Goal: Transaction & Acquisition: Book appointment/travel/reservation

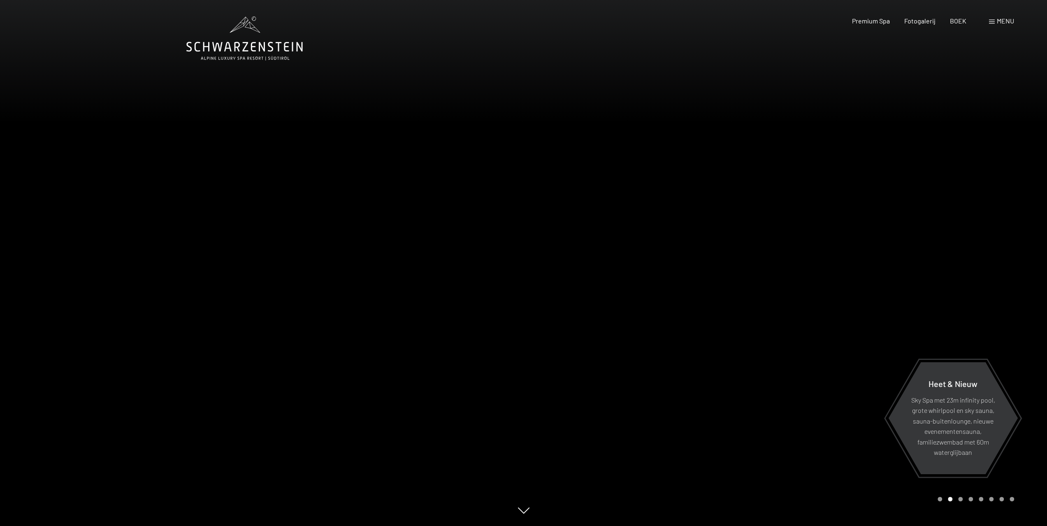
click at [993, 23] on span at bounding box center [992, 22] width 6 height 4
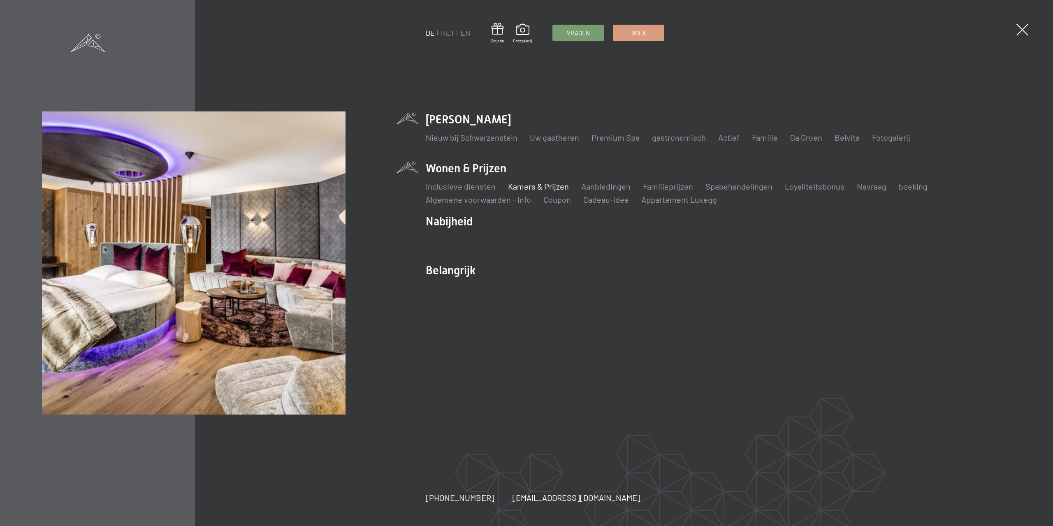
click at [537, 186] on font "Kamers & Prijzen" at bounding box center [538, 186] width 61 height 10
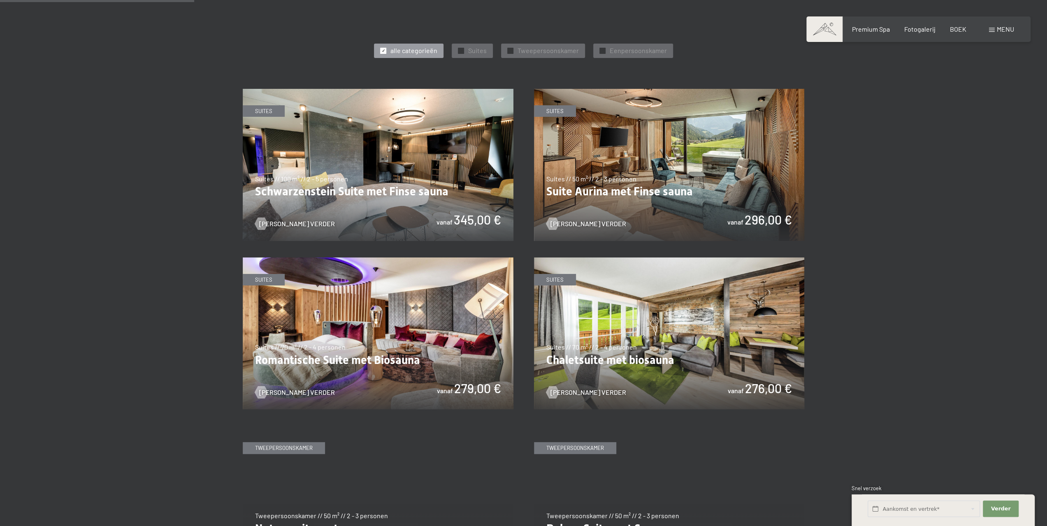
scroll to position [494, 0]
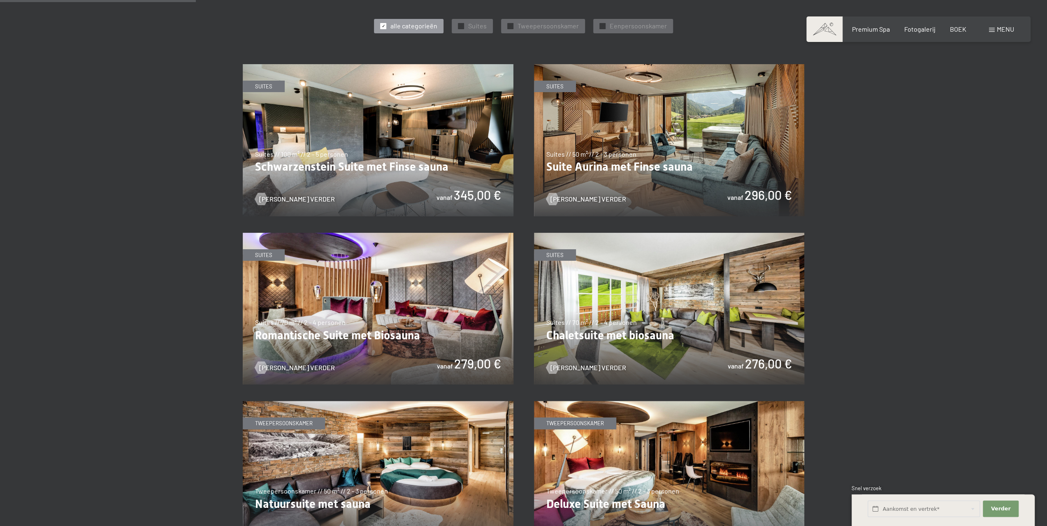
click at [606, 137] on img at bounding box center [669, 140] width 271 height 152
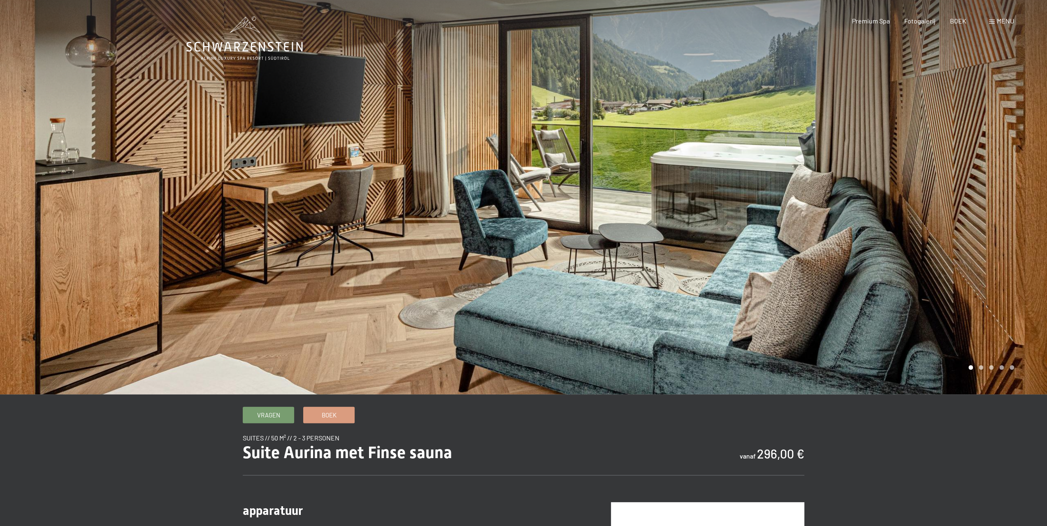
click at [904, 237] on div at bounding box center [786, 197] width 524 height 395
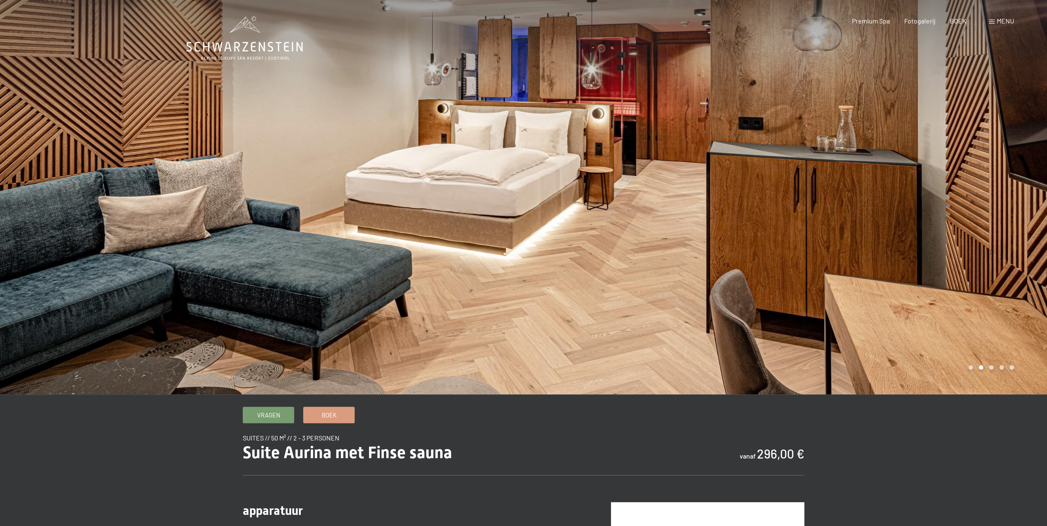
click at [903, 237] on div at bounding box center [786, 197] width 524 height 395
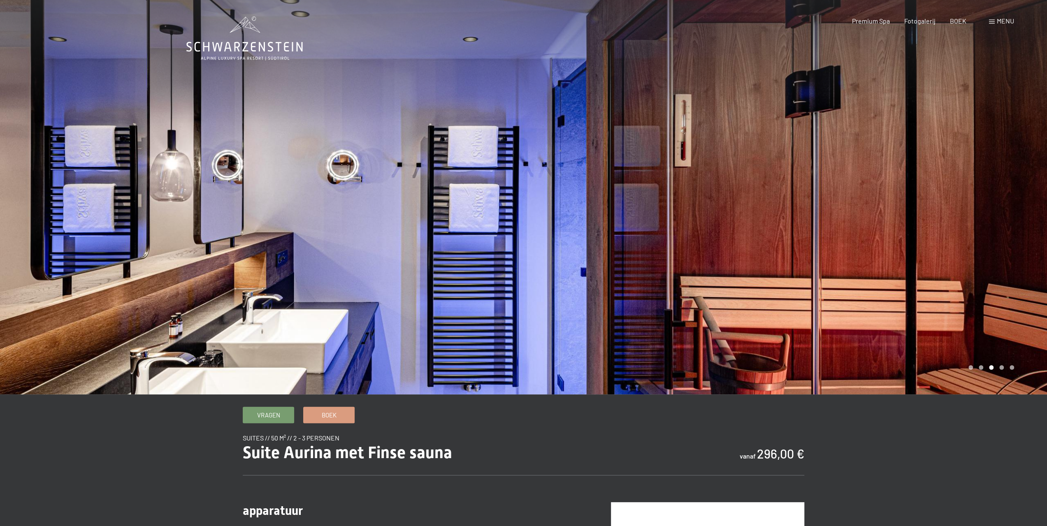
click at [901, 255] on div at bounding box center [786, 197] width 524 height 395
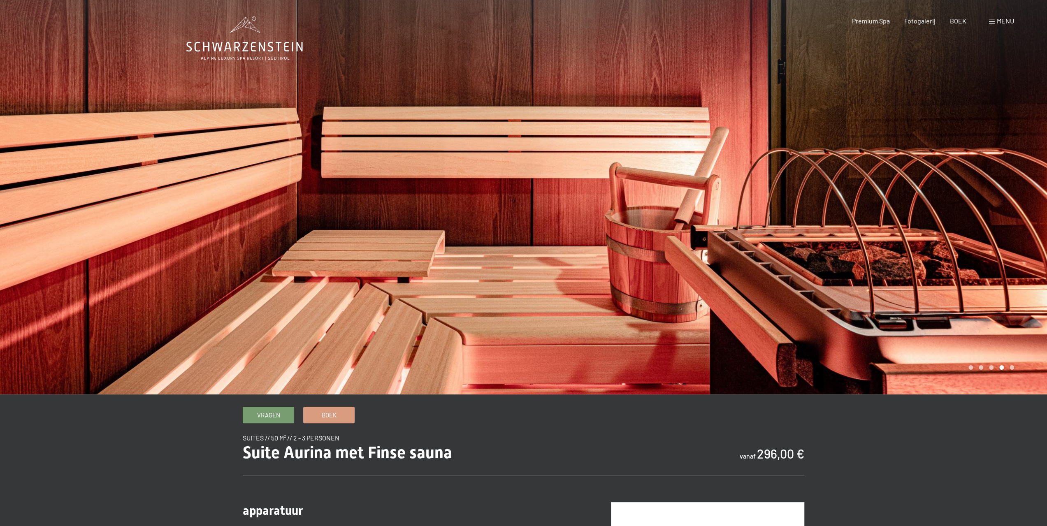
click at [901, 254] on div at bounding box center [786, 197] width 524 height 395
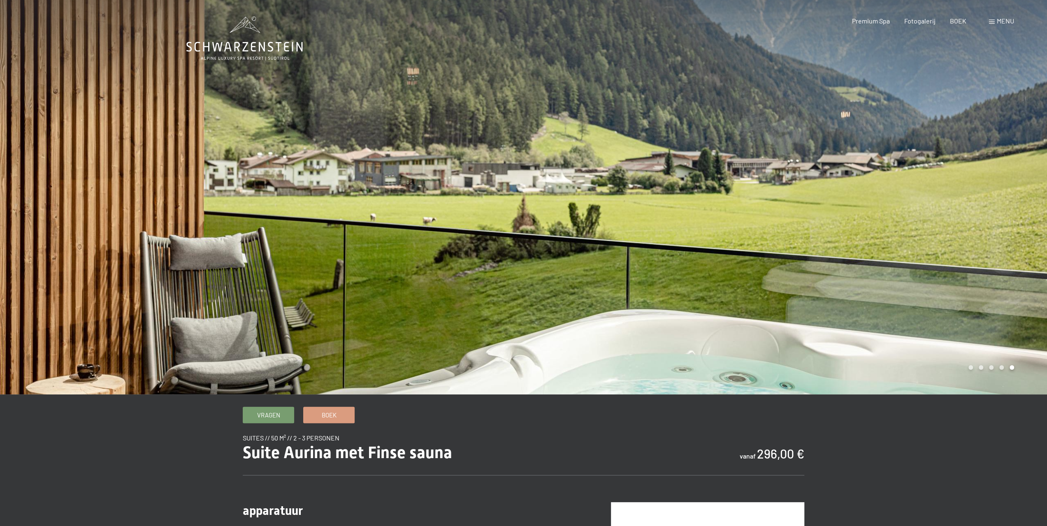
click at [896, 254] on div at bounding box center [786, 197] width 524 height 395
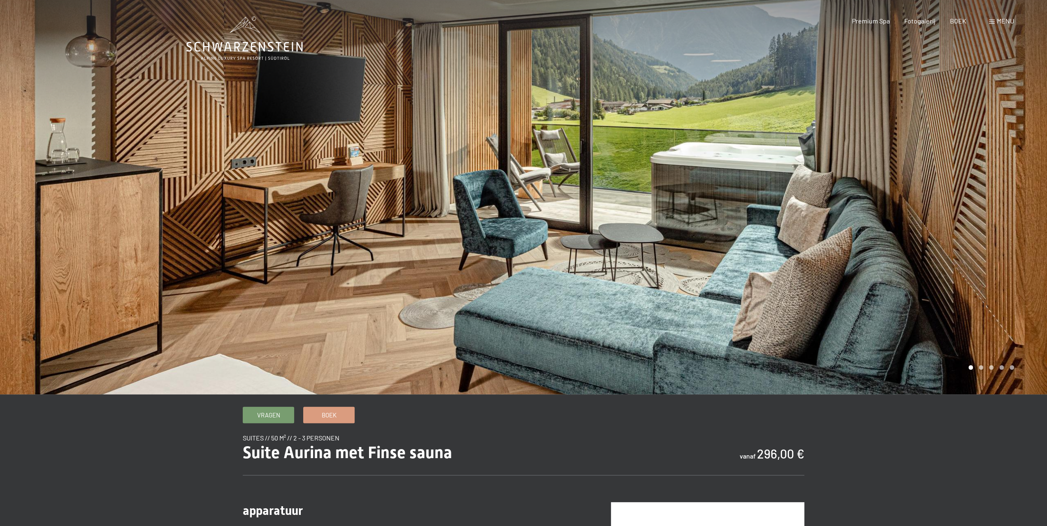
click at [895, 254] on div at bounding box center [786, 197] width 524 height 395
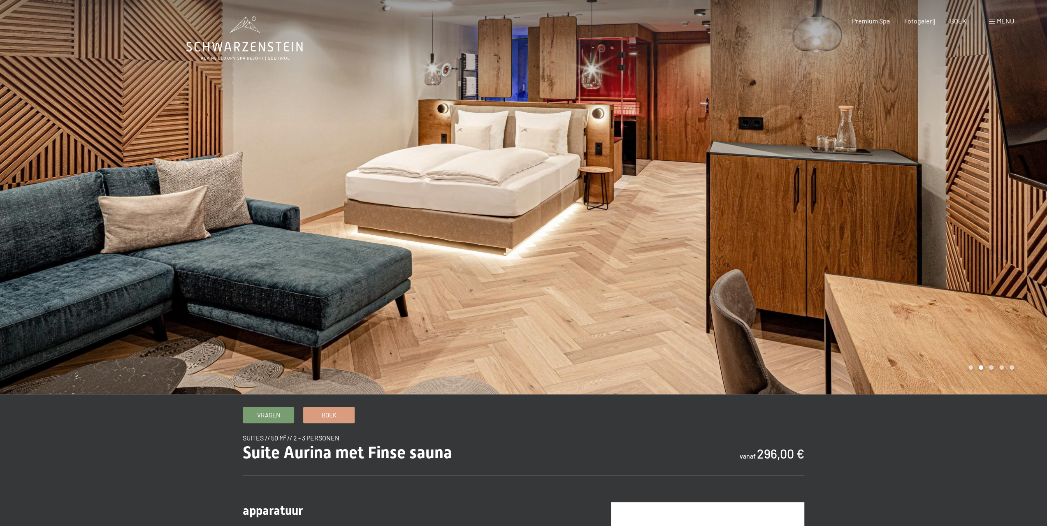
click at [895, 254] on div at bounding box center [786, 197] width 524 height 395
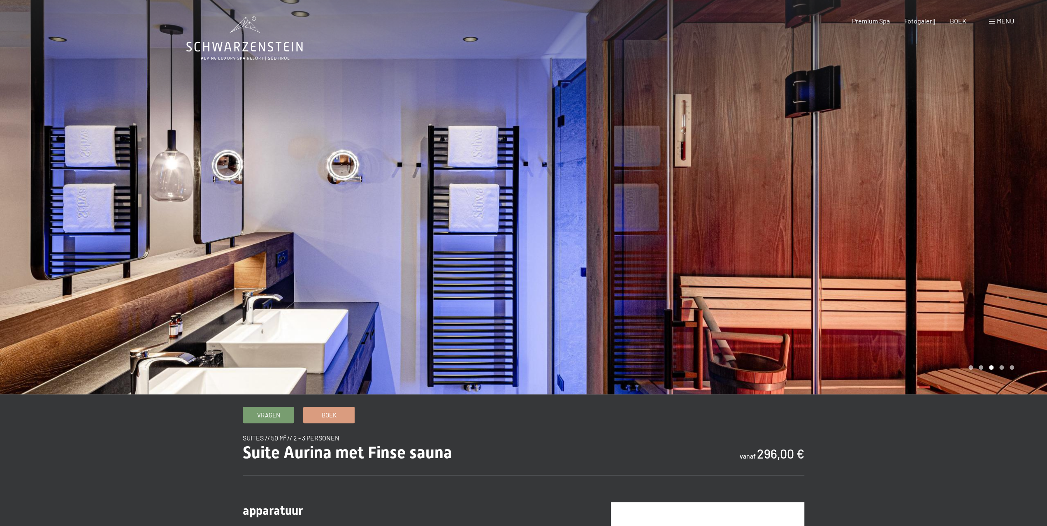
click at [810, 277] on div at bounding box center [786, 197] width 524 height 395
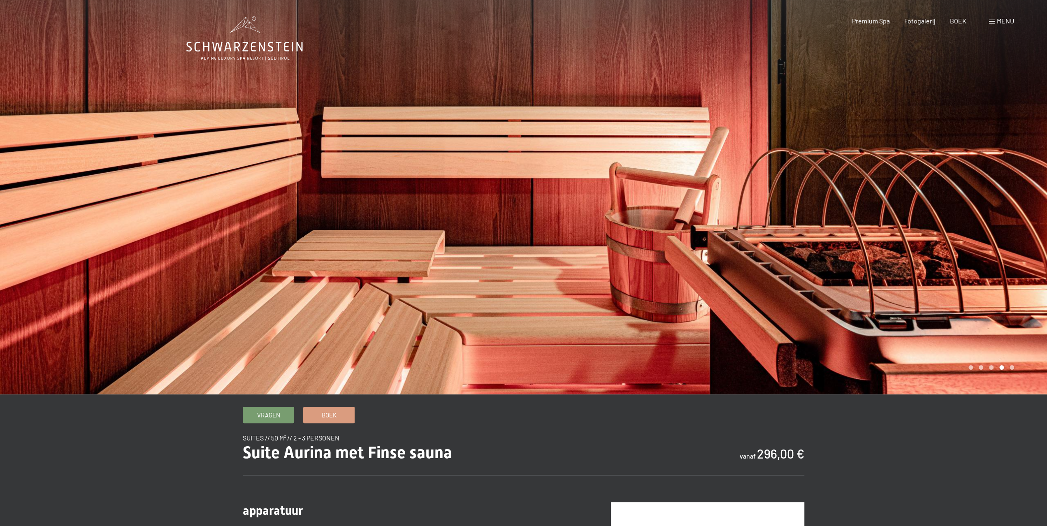
click at [810, 277] on div at bounding box center [786, 197] width 524 height 395
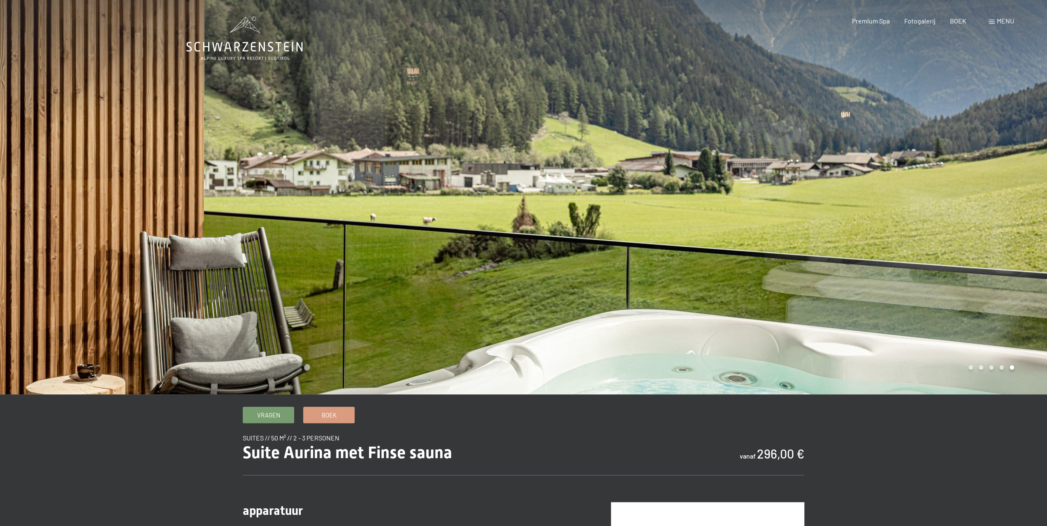
click at [810, 277] on div at bounding box center [786, 197] width 524 height 395
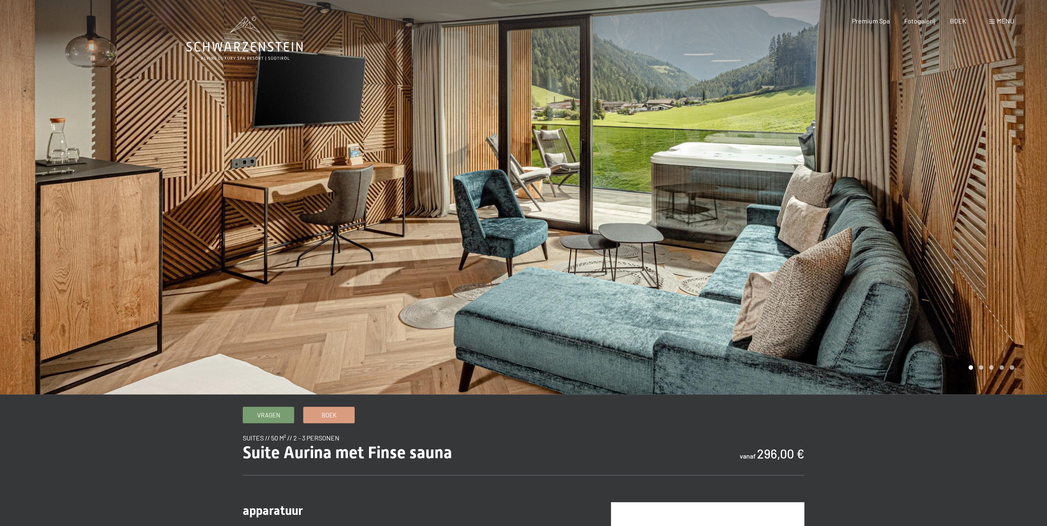
click at [810, 277] on div at bounding box center [786, 197] width 524 height 395
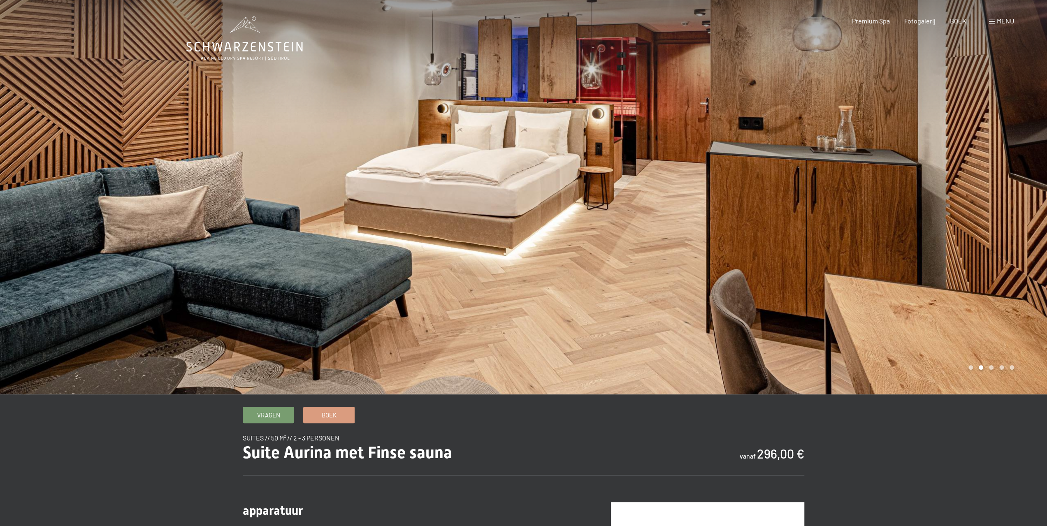
click at [44, 156] on div at bounding box center [262, 197] width 524 height 395
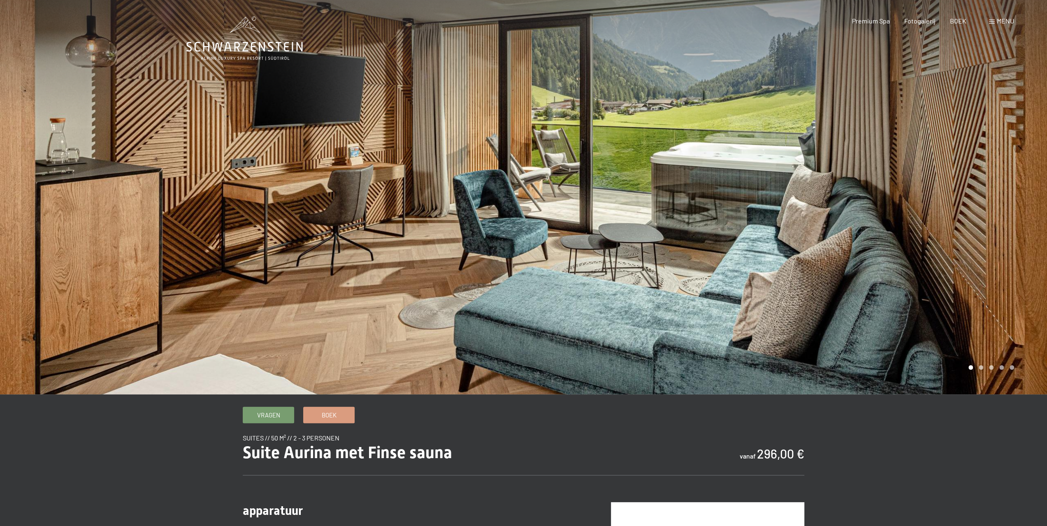
click at [934, 190] on div at bounding box center [786, 197] width 524 height 395
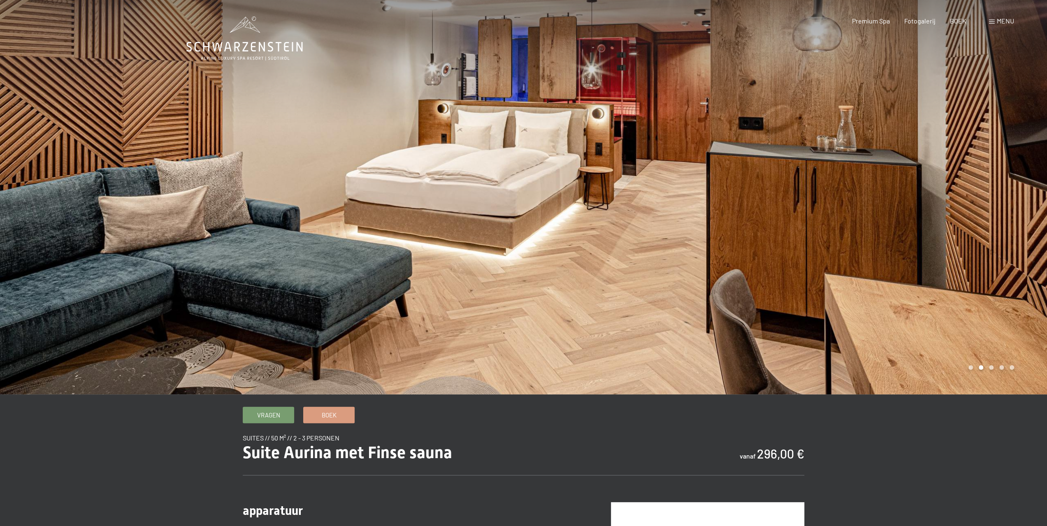
click at [933, 191] on div at bounding box center [786, 197] width 524 height 395
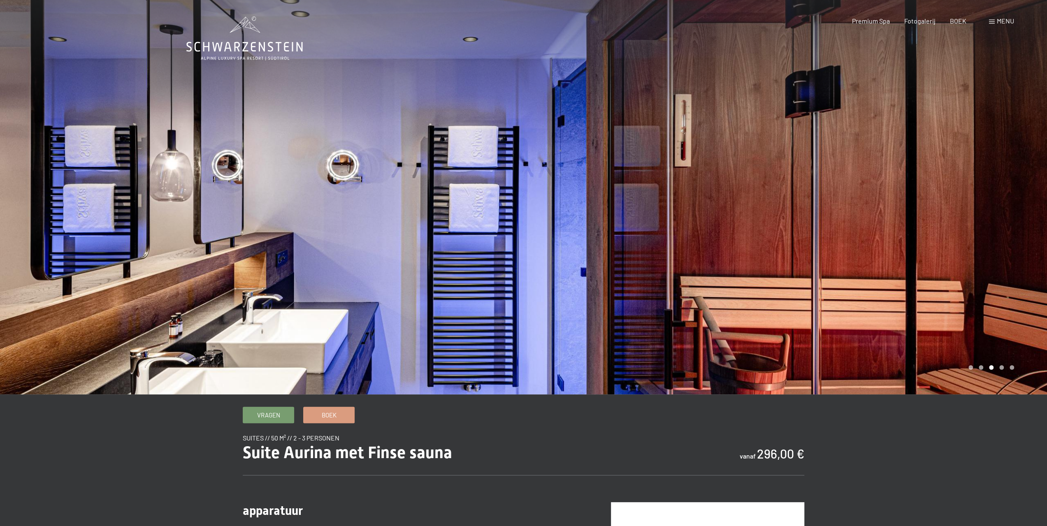
click at [933, 191] on div at bounding box center [786, 197] width 524 height 395
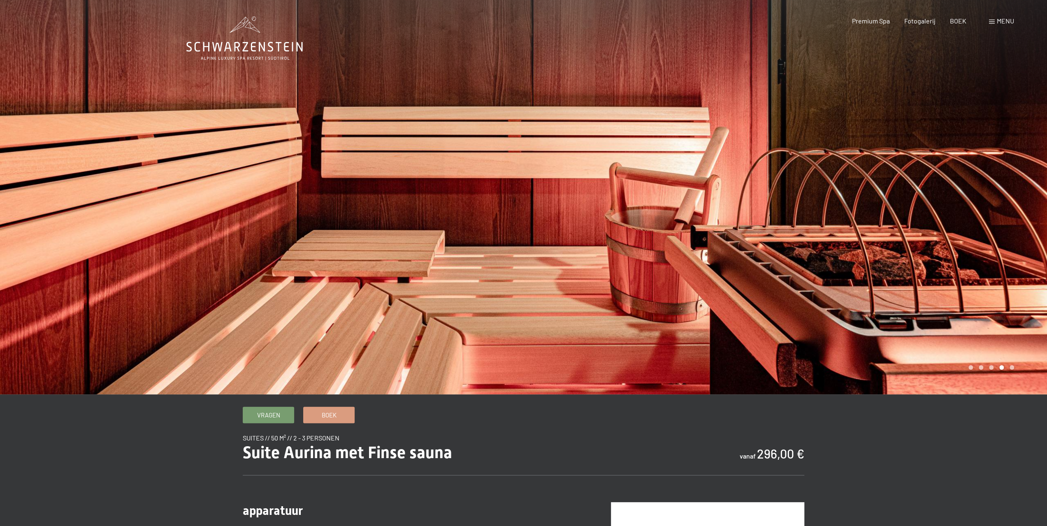
click at [933, 191] on div at bounding box center [786, 197] width 524 height 395
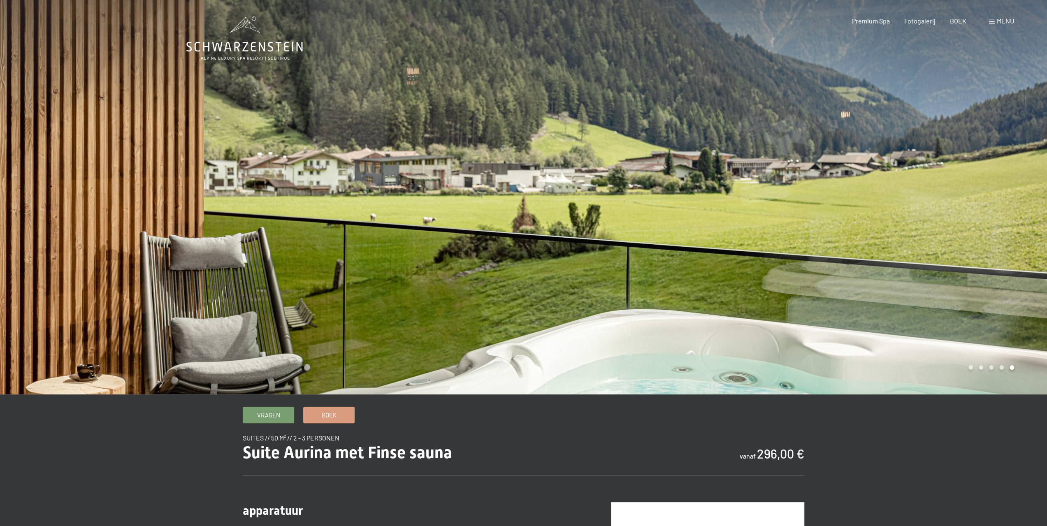
click at [933, 191] on div at bounding box center [786, 197] width 524 height 395
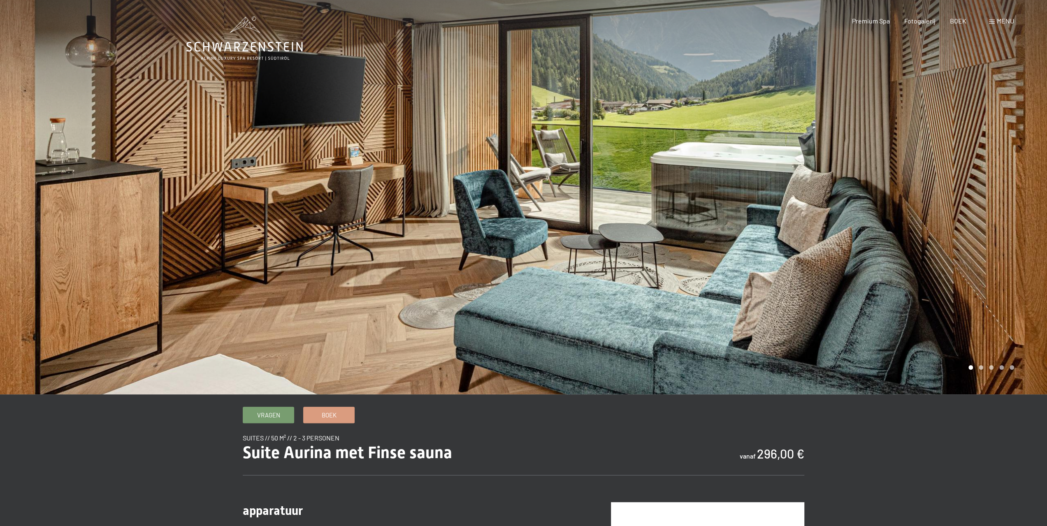
click at [999, 192] on div at bounding box center [786, 197] width 524 height 395
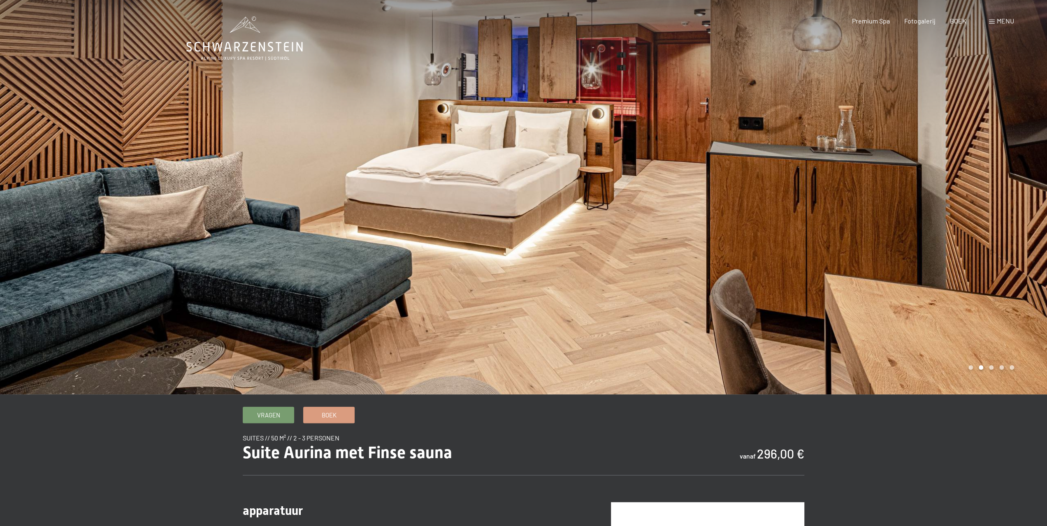
click at [985, 196] on div at bounding box center [786, 197] width 524 height 395
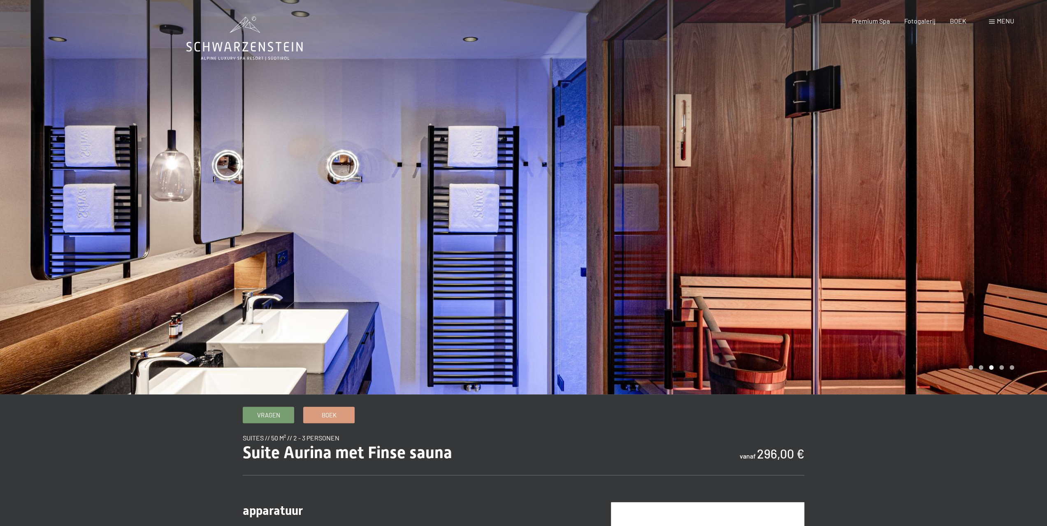
click at [949, 218] on div at bounding box center [786, 197] width 524 height 395
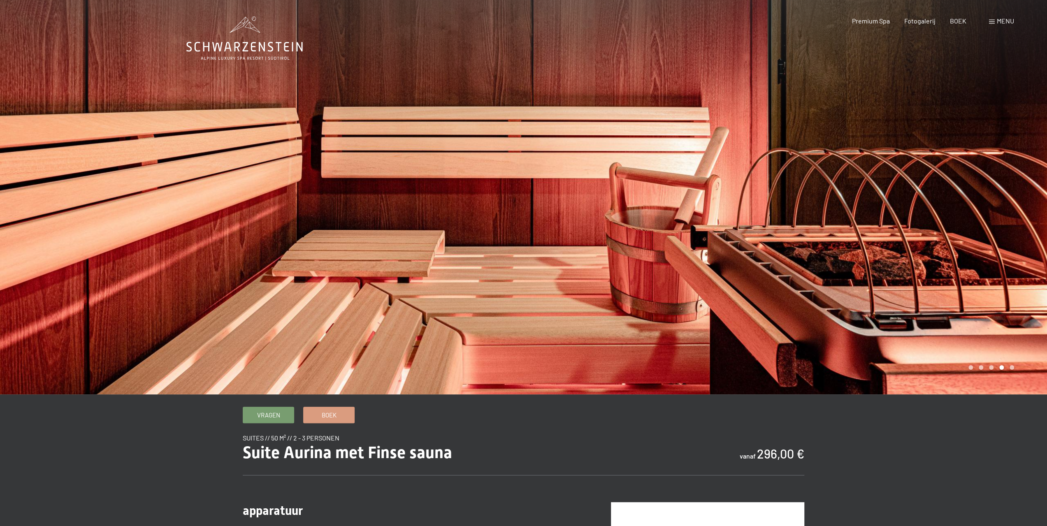
click at [932, 217] on div at bounding box center [786, 197] width 524 height 395
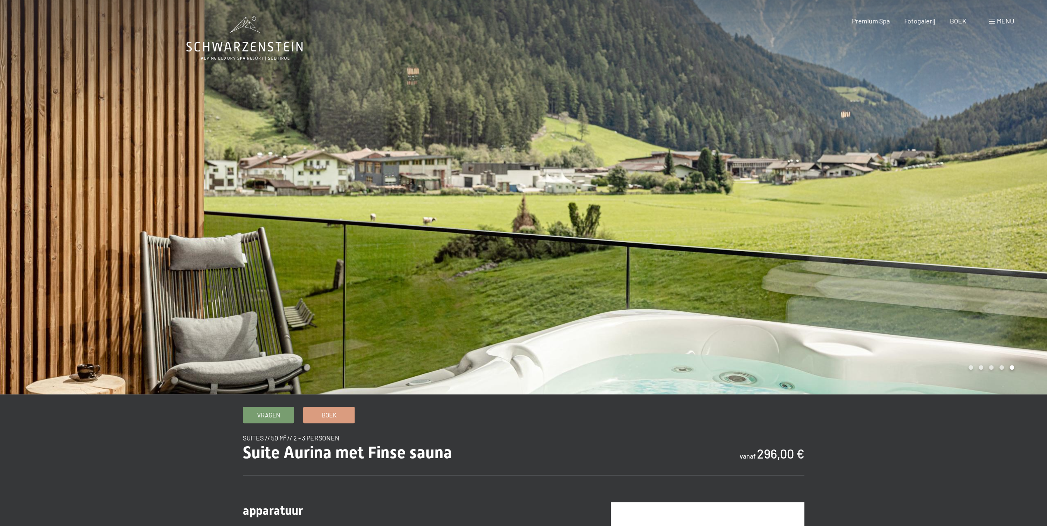
click at [676, 213] on div at bounding box center [786, 197] width 524 height 395
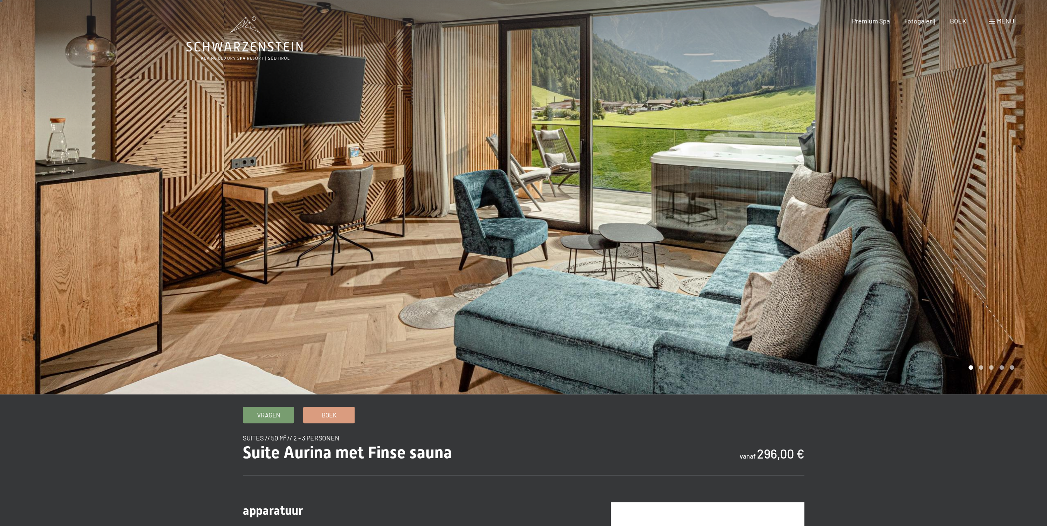
scroll to position [41, 0]
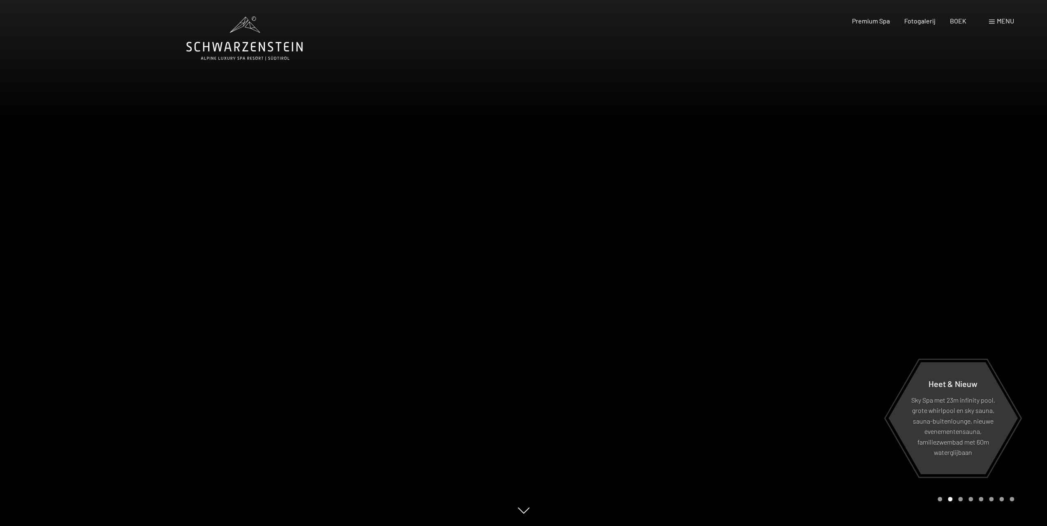
click at [997, 22] on font "menu" at bounding box center [1005, 21] width 17 height 8
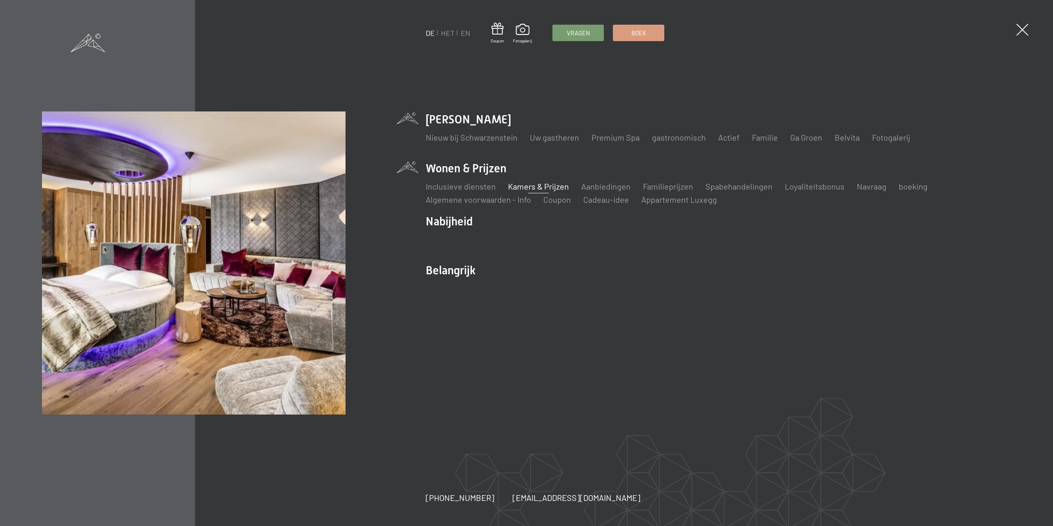
click at [539, 189] on font "Kamers & Prijzen" at bounding box center [538, 186] width 61 height 10
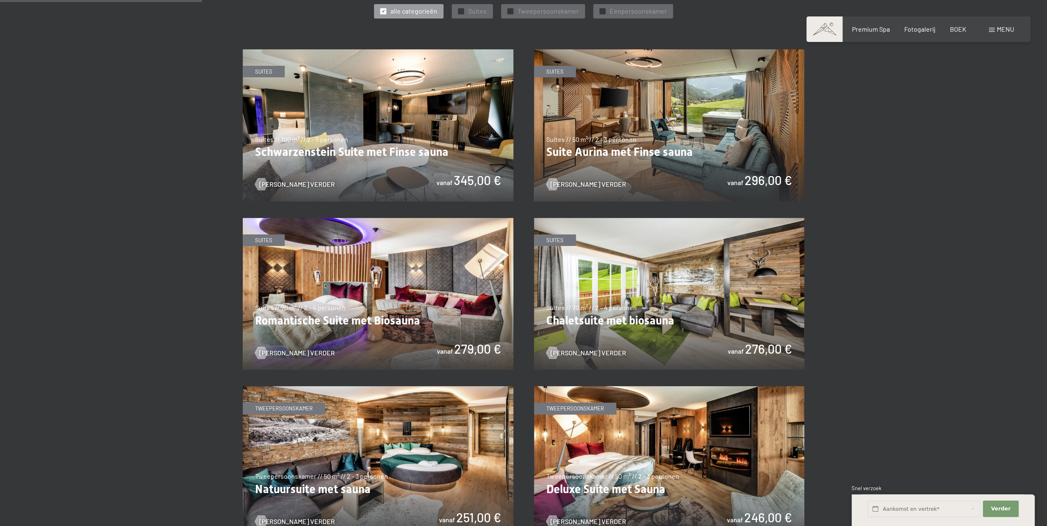
scroll to position [535, 0]
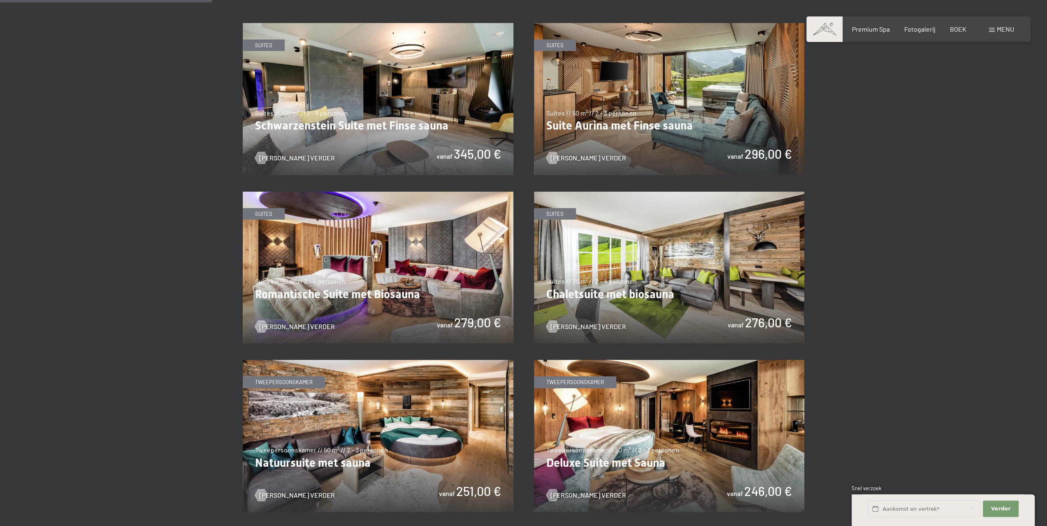
click at [660, 256] on img at bounding box center [669, 268] width 271 height 152
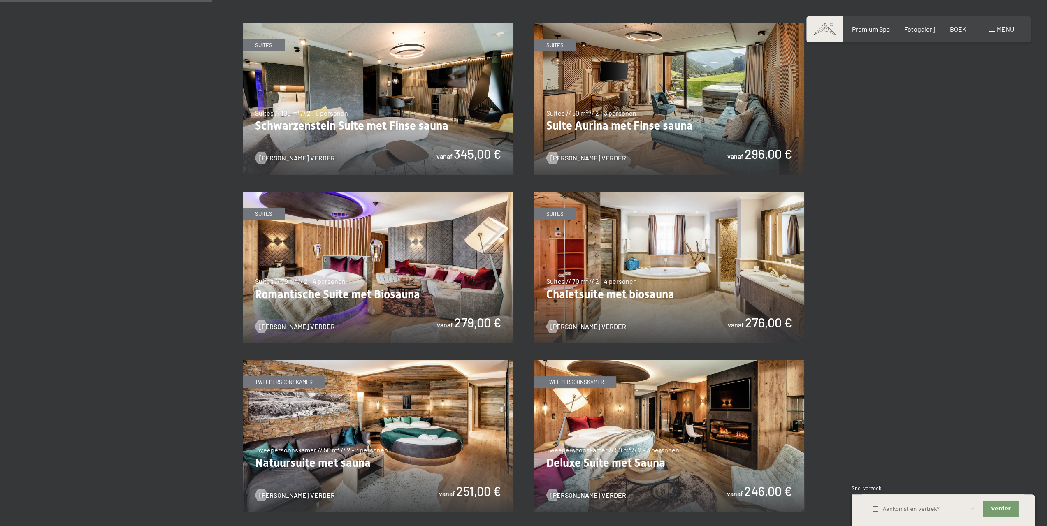
click at [570, 293] on img at bounding box center [669, 268] width 271 height 152
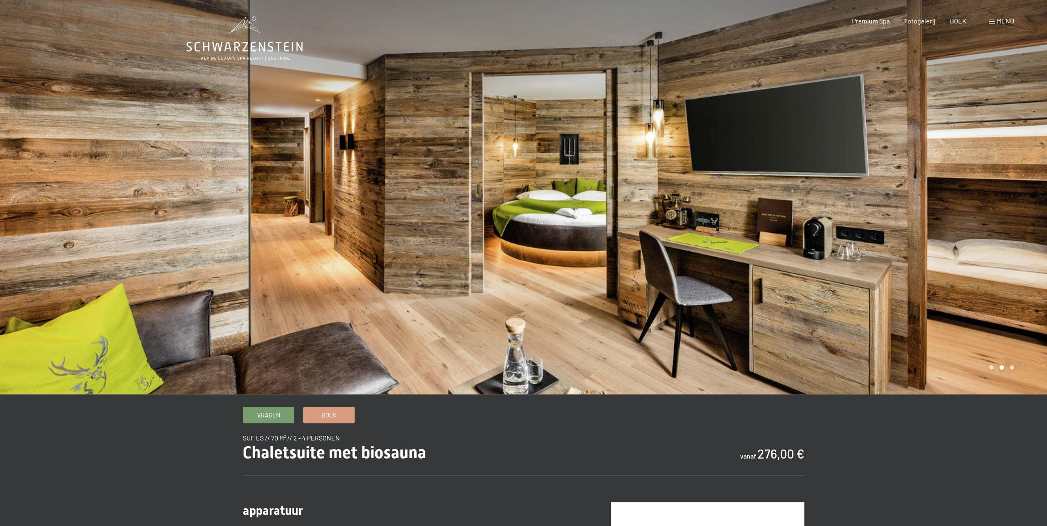
click at [280, 207] on div at bounding box center [262, 197] width 524 height 395
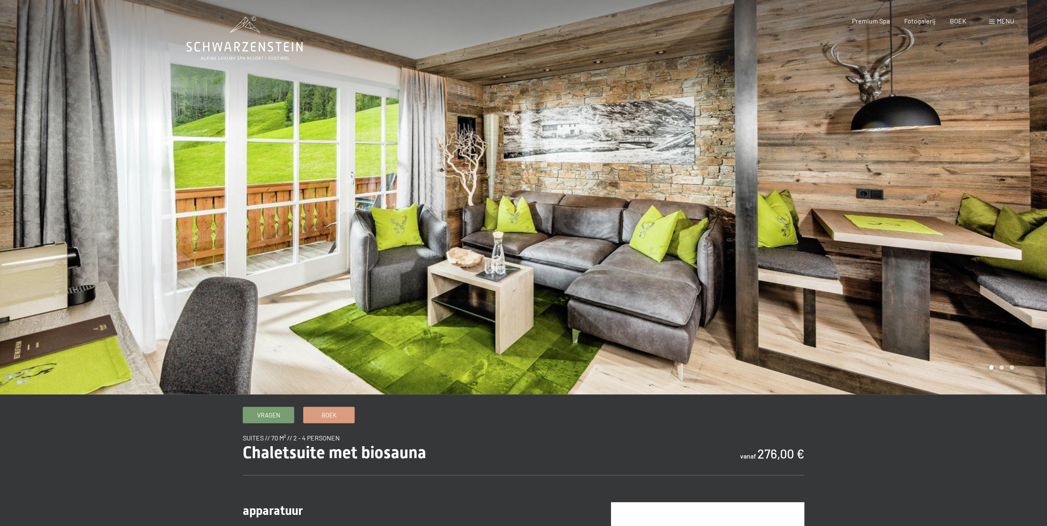
drag, startPoint x: 198, startPoint y: 180, endPoint x: 368, endPoint y: 184, distance: 170.0
click at [198, 180] on div at bounding box center [262, 197] width 524 height 395
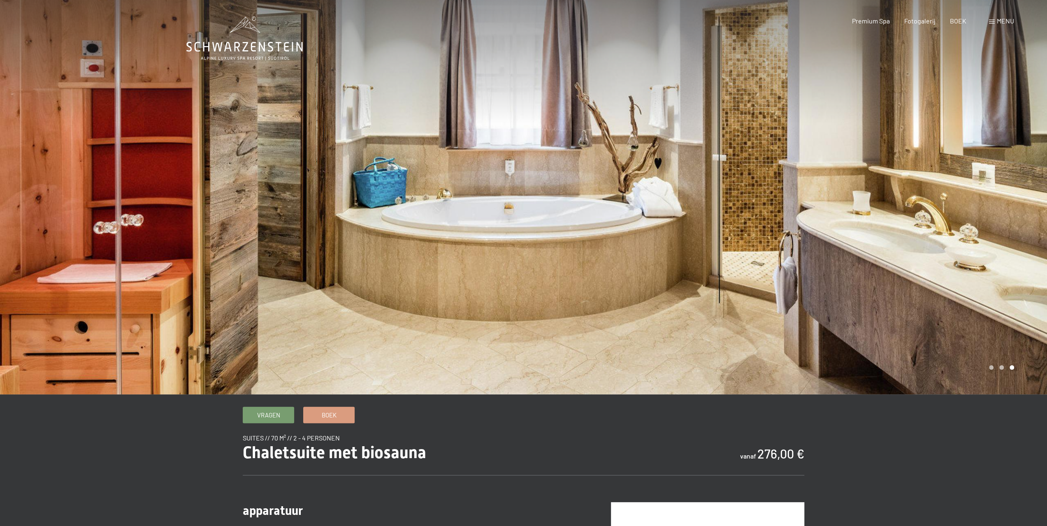
click at [915, 205] on div at bounding box center [786, 197] width 524 height 395
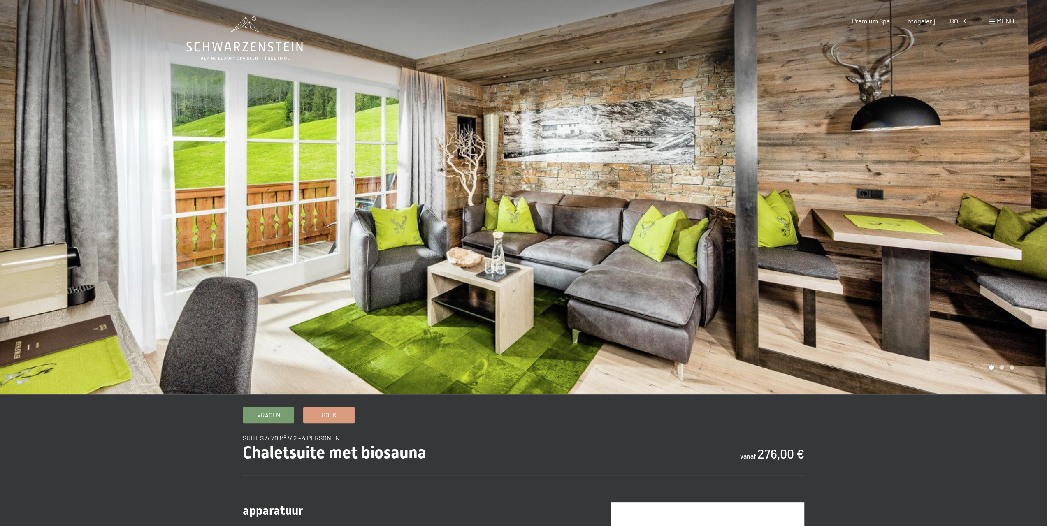
drag, startPoint x: 230, startPoint y: 212, endPoint x: 267, endPoint y: 212, distance: 37.9
click at [228, 212] on div at bounding box center [262, 197] width 524 height 395
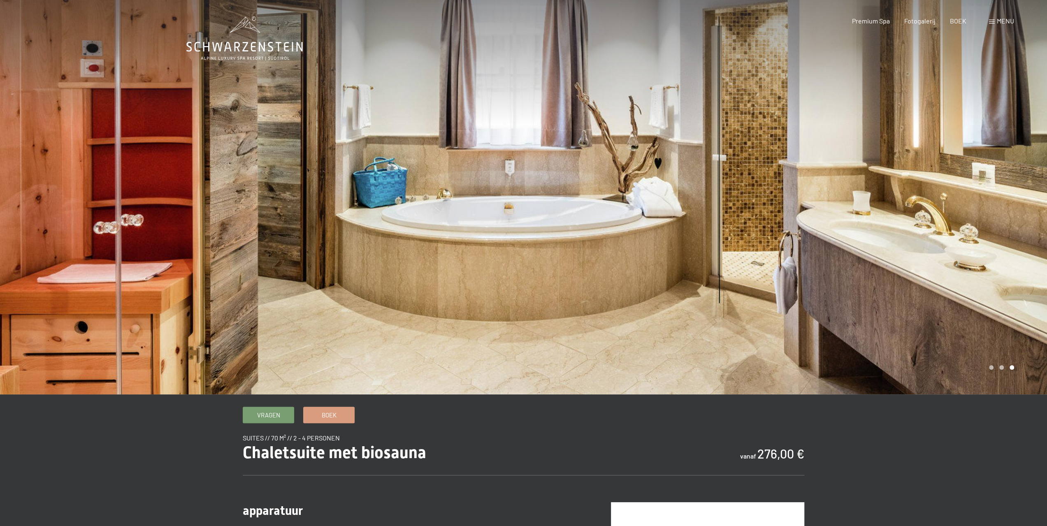
click at [755, 224] on div at bounding box center [786, 197] width 524 height 395
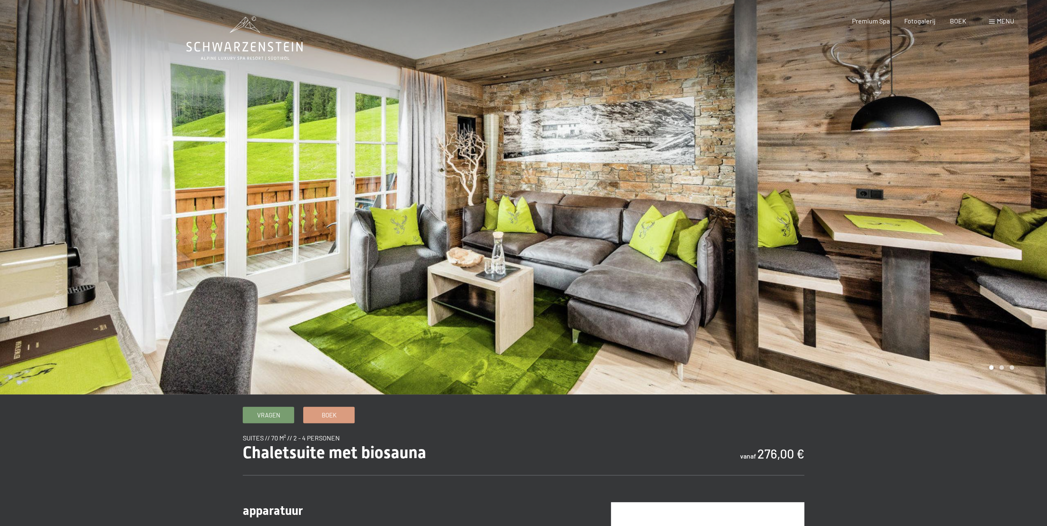
click at [755, 224] on div at bounding box center [786, 197] width 524 height 395
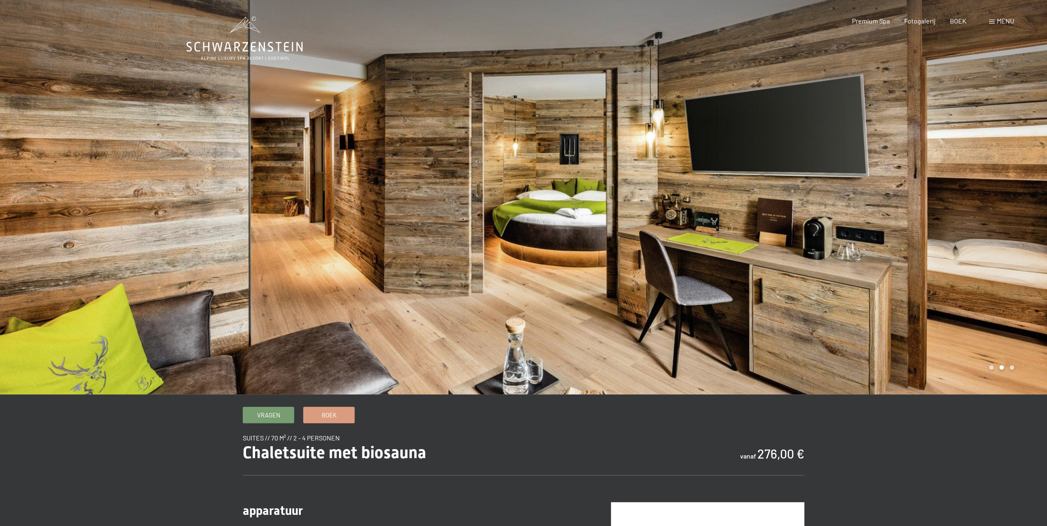
click at [737, 232] on div at bounding box center [786, 197] width 524 height 395
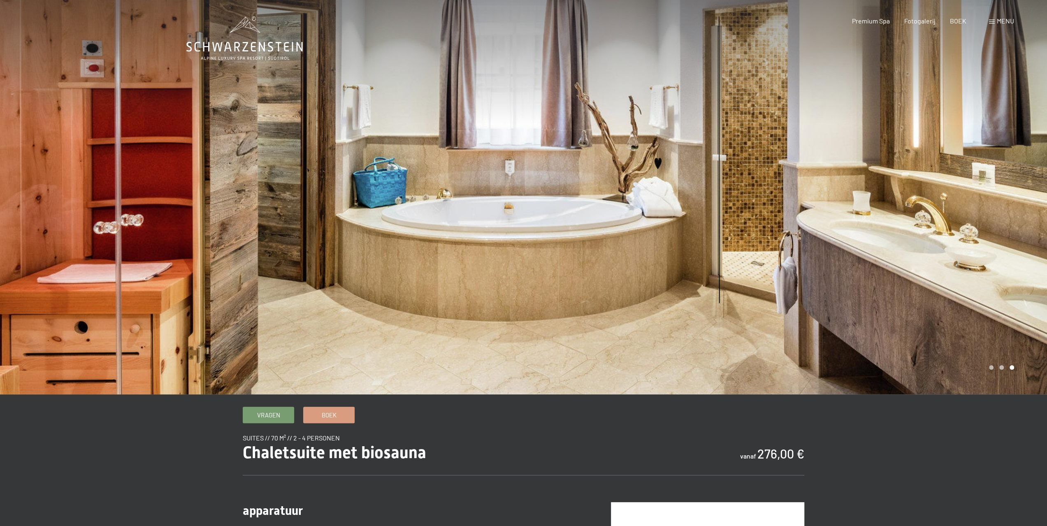
click at [737, 232] on div at bounding box center [786, 197] width 524 height 395
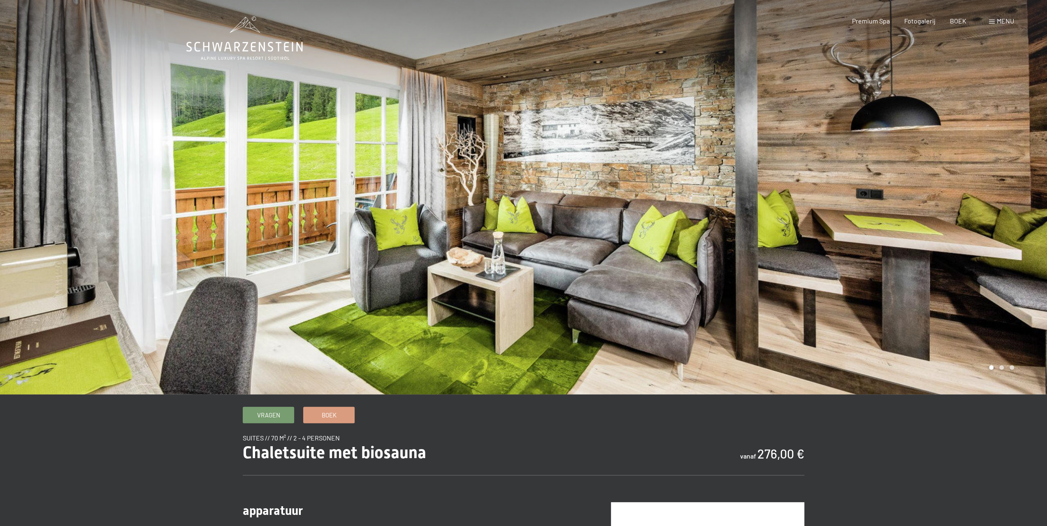
click at [737, 232] on div at bounding box center [786, 197] width 524 height 395
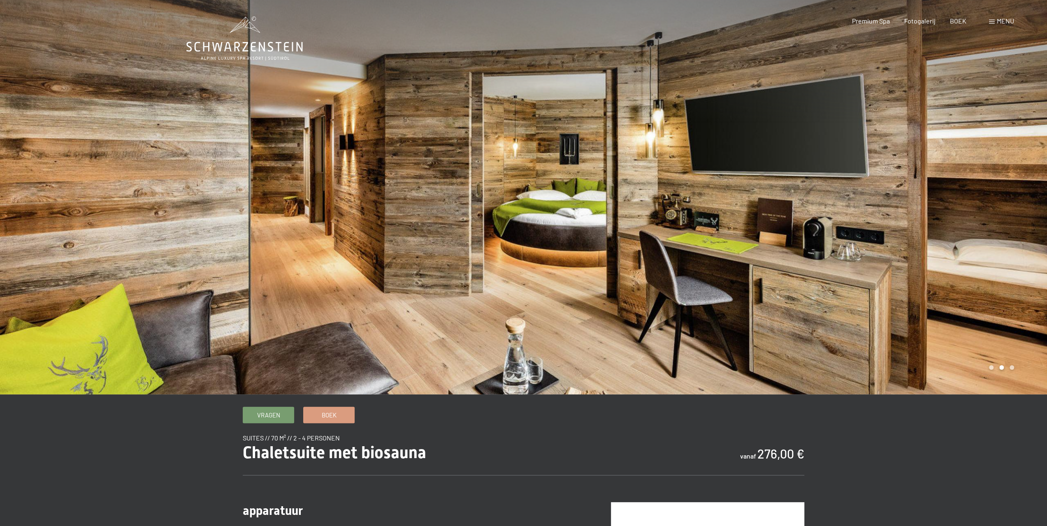
click at [737, 232] on div at bounding box center [786, 197] width 524 height 395
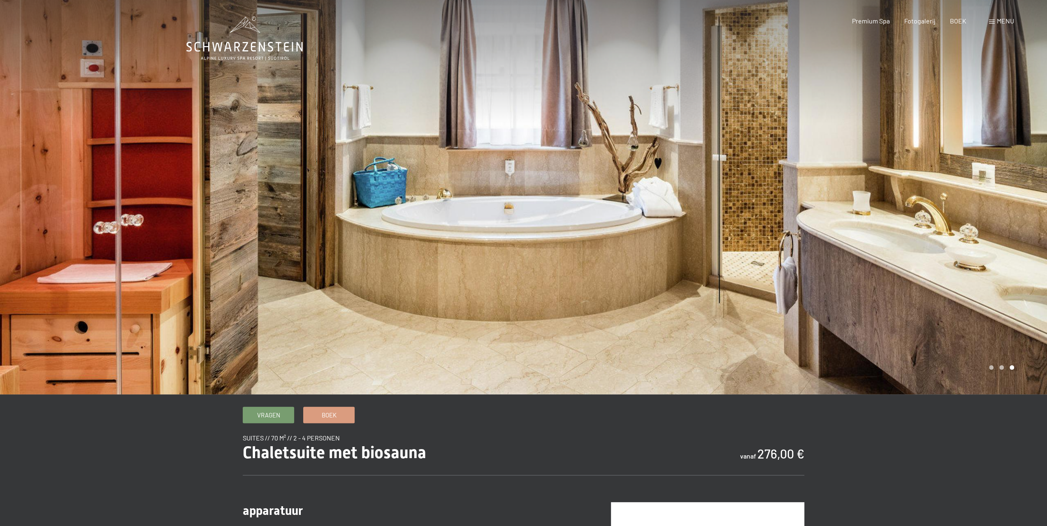
click at [962, 316] on div at bounding box center [786, 197] width 524 height 395
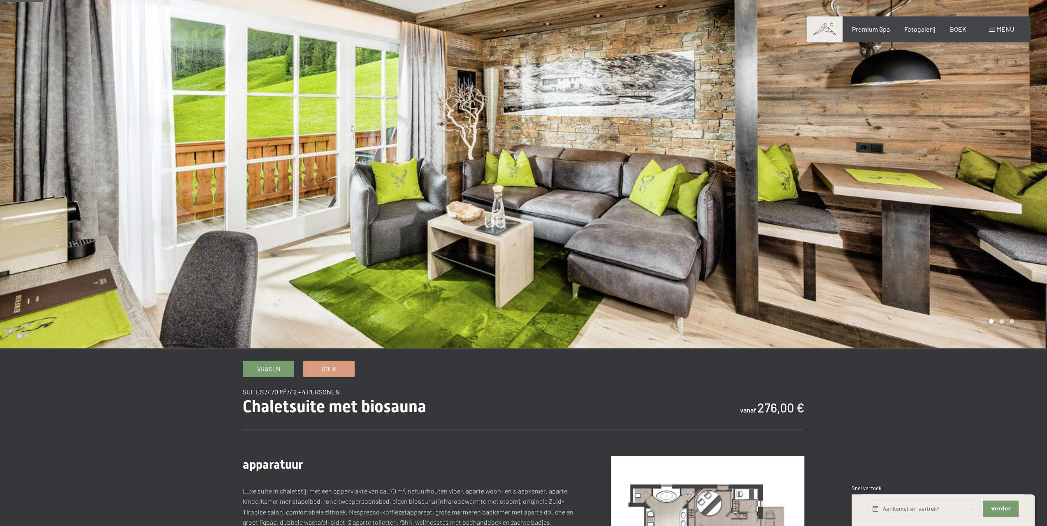
scroll to position [41, 0]
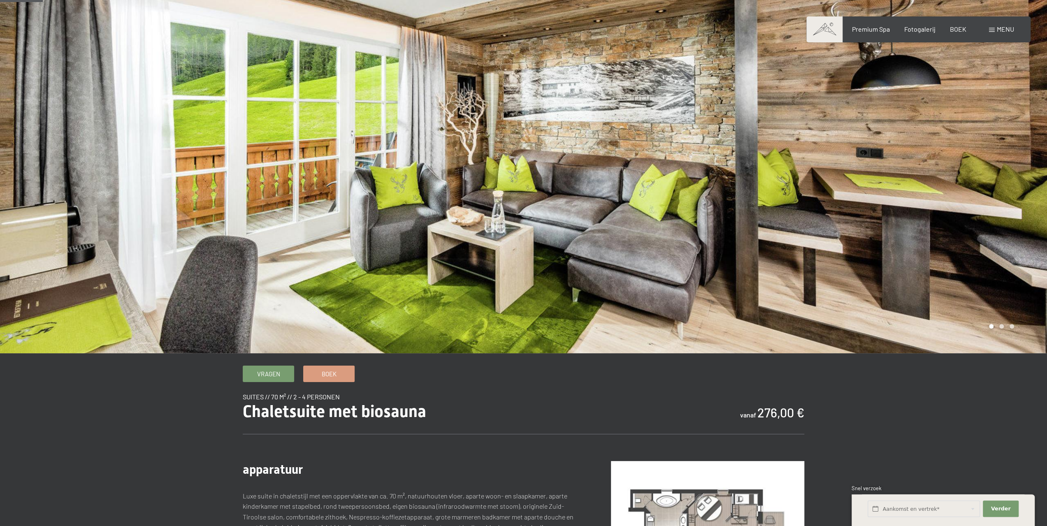
click at [909, 320] on div at bounding box center [786, 156] width 524 height 395
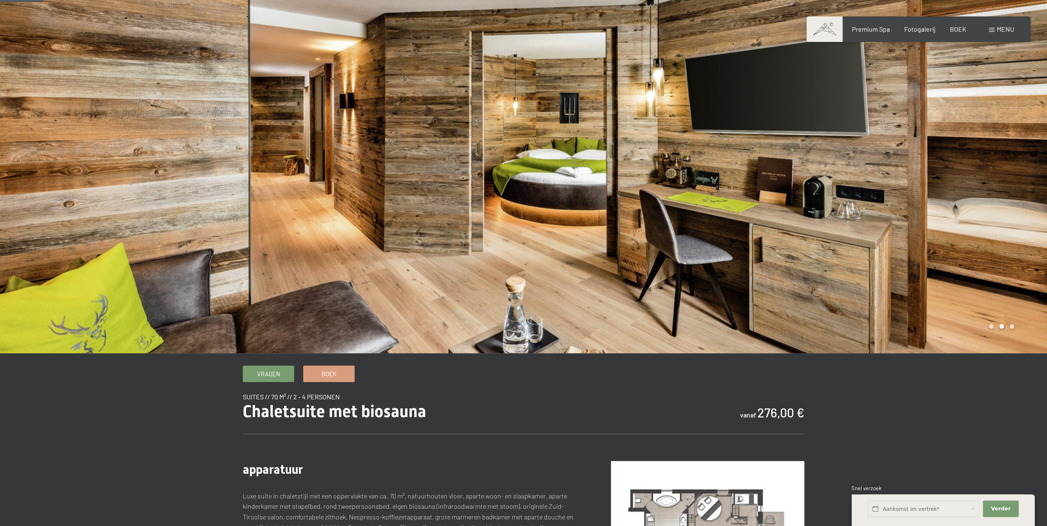
click at [780, 189] on div at bounding box center [786, 156] width 524 height 395
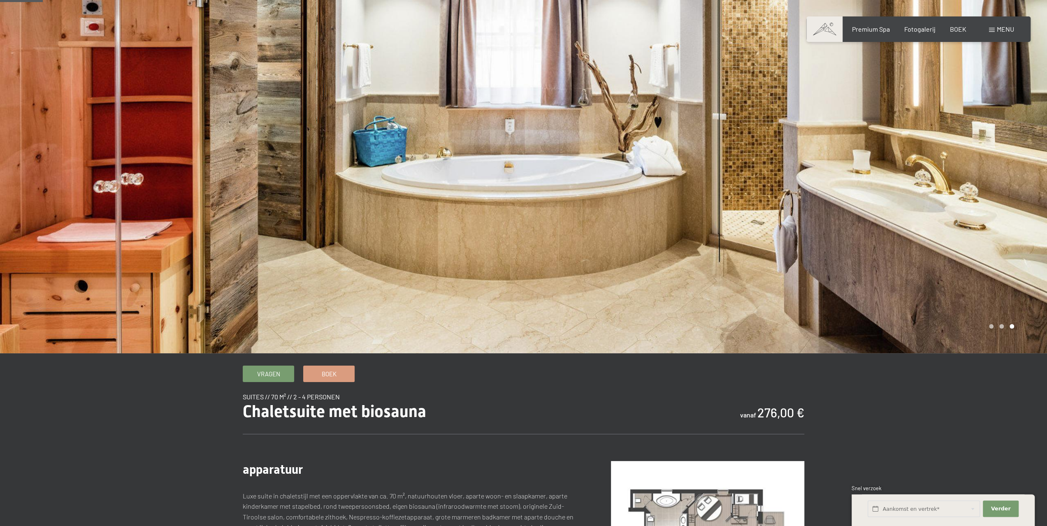
click at [779, 187] on div at bounding box center [786, 156] width 524 height 395
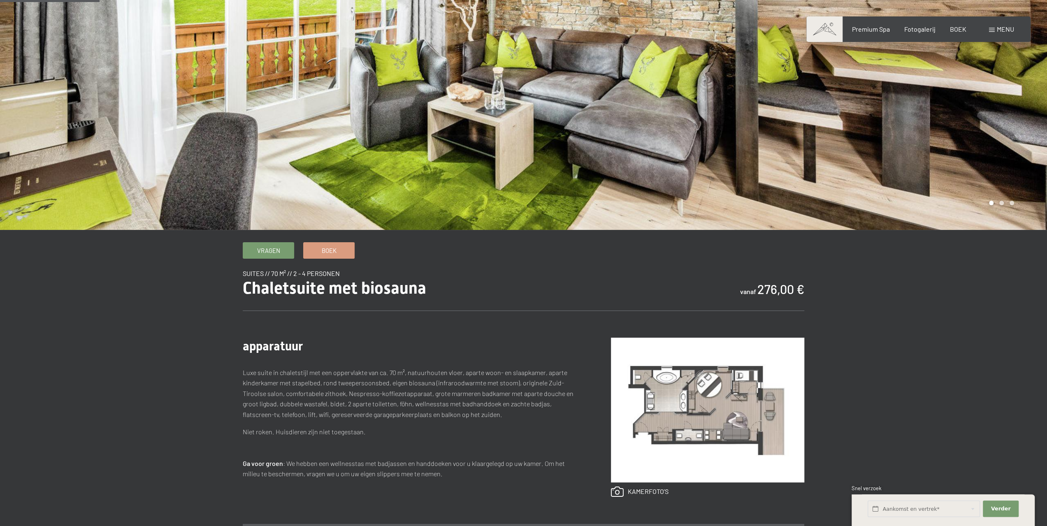
scroll to position [0, 0]
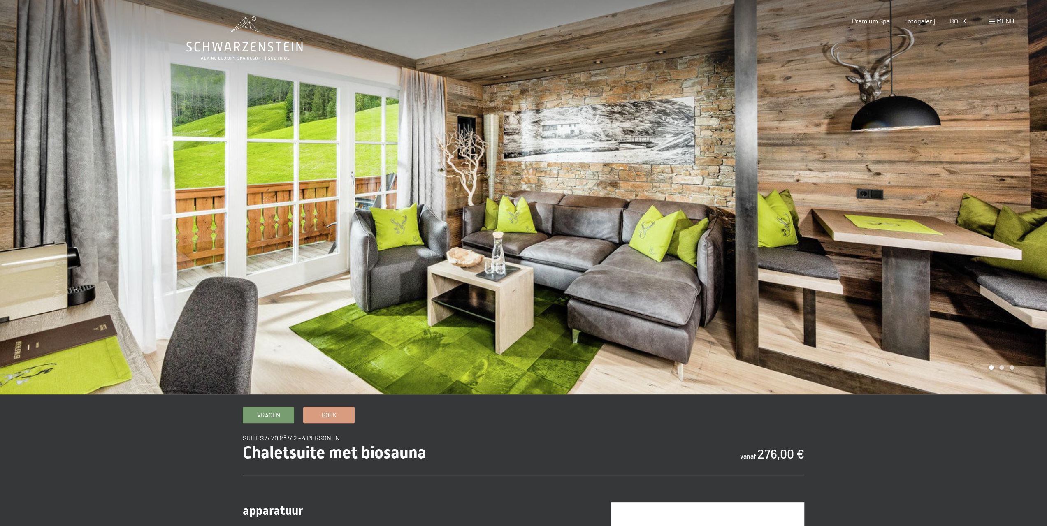
click at [984, 219] on div at bounding box center [786, 197] width 524 height 395
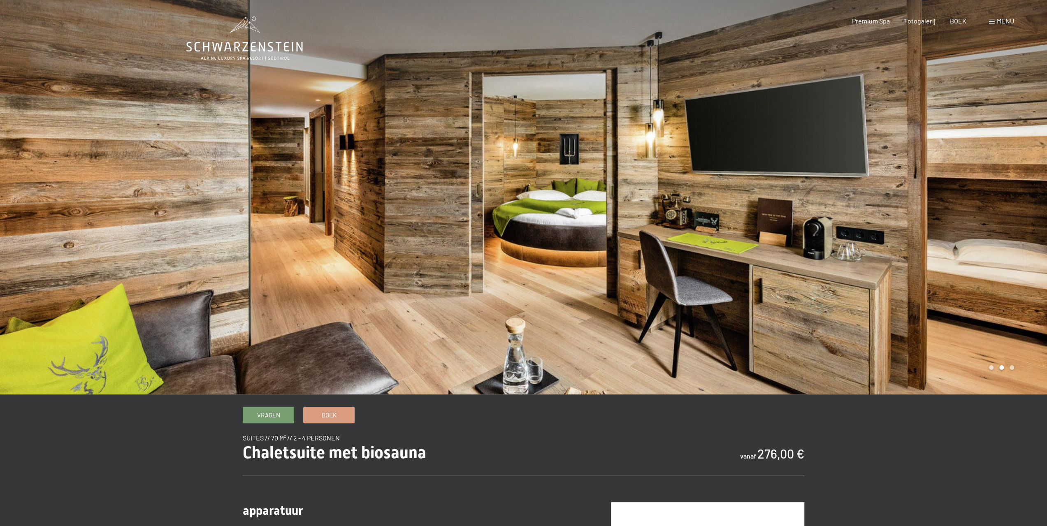
click at [43, 163] on div at bounding box center [262, 197] width 524 height 395
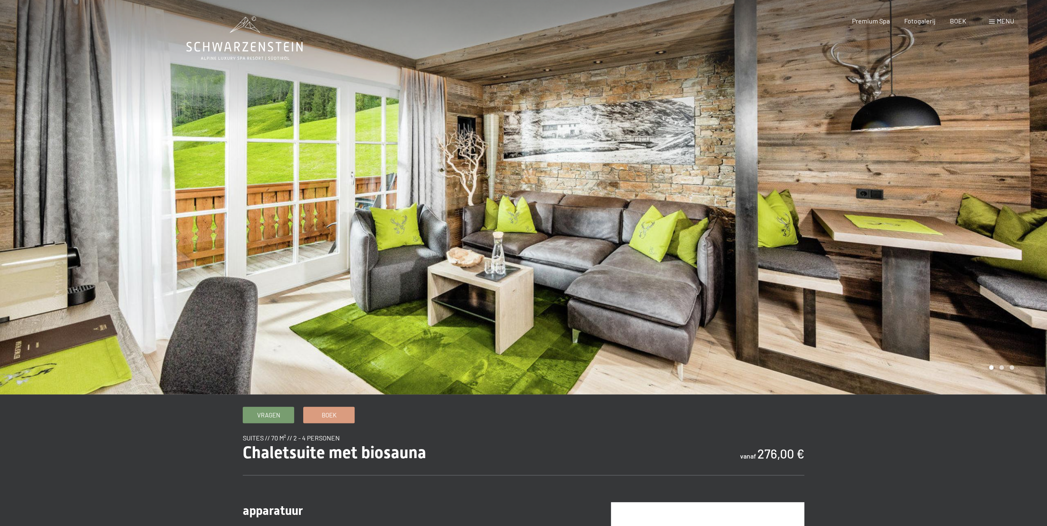
click at [1007, 228] on div at bounding box center [786, 197] width 524 height 395
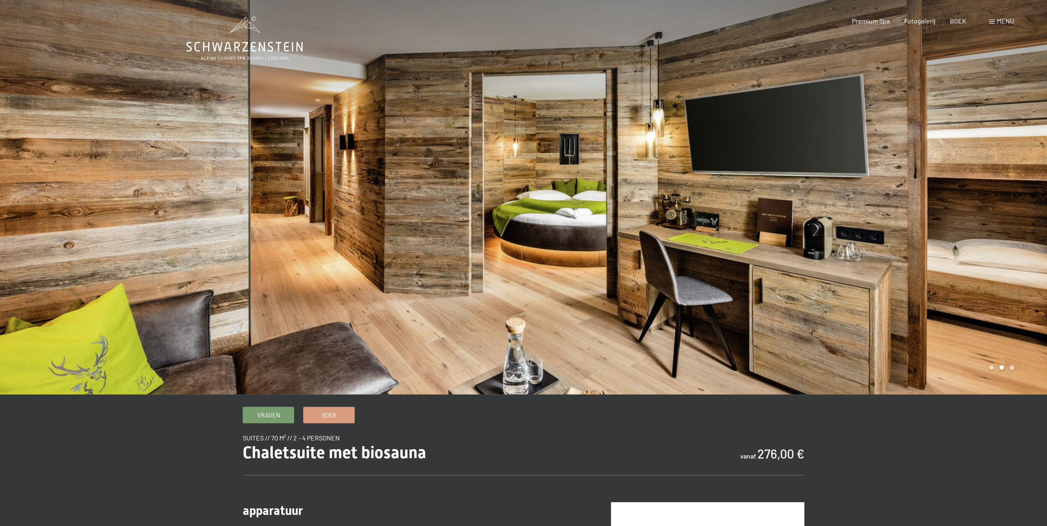
click at [999, 225] on div at bounding box center [786, 197] width 524 height 395
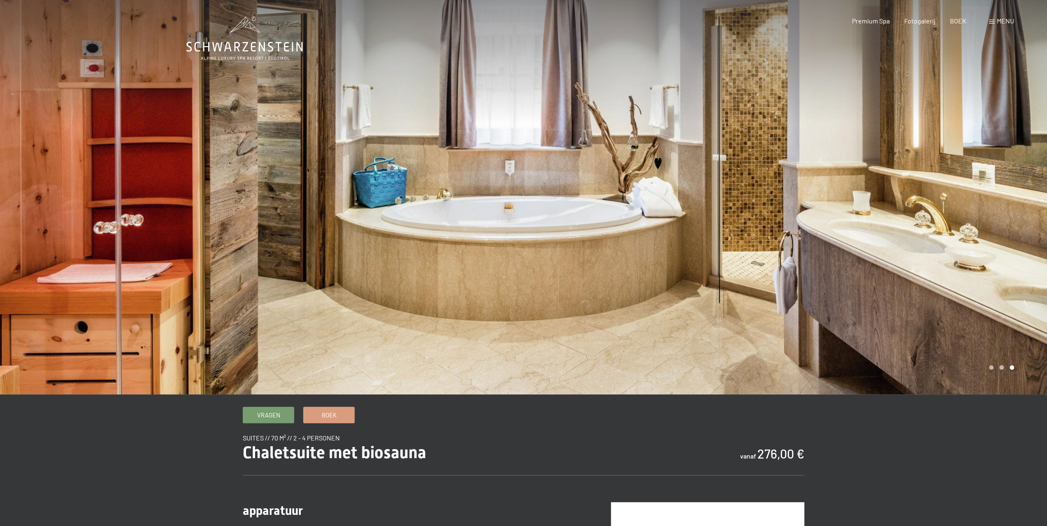
click at [927, 198] on div at bounding box center [786, 197] width 524 height 395
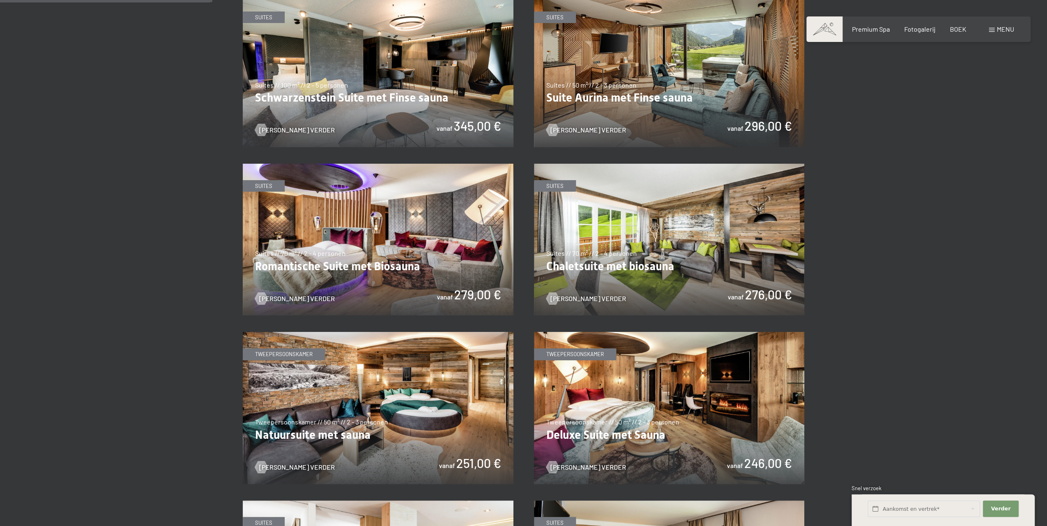
scroll to position [576, 0]
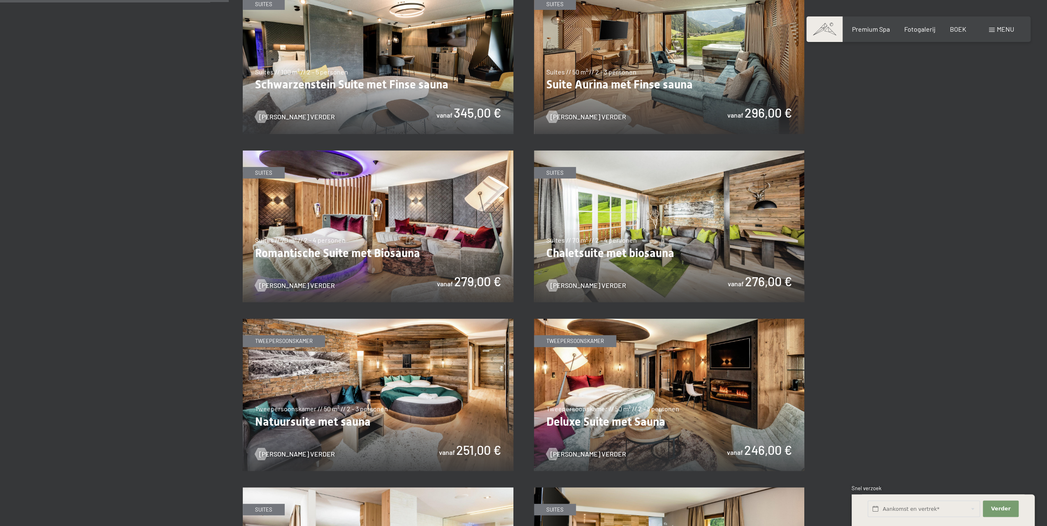
click at [378, 80] on img at bounding box center [378, 58] width 271 height 152
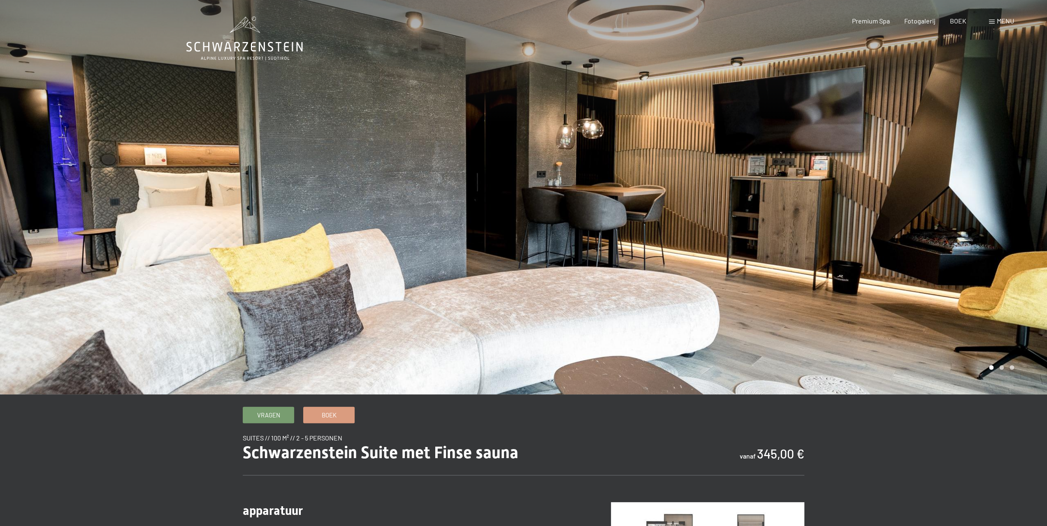
click at [976, 262] on div at bounding box center [786, 197] width 524 height 395
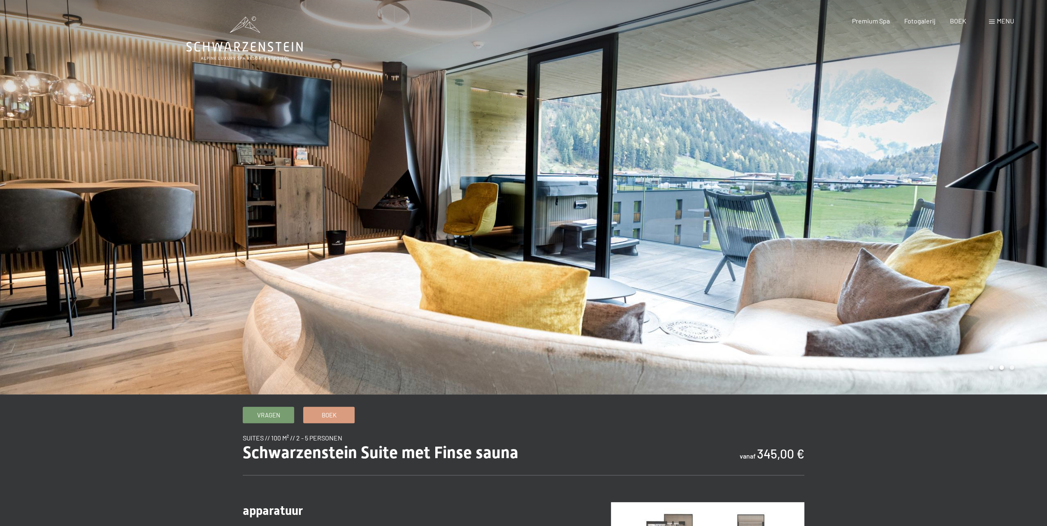
click at [976, 262] on div at bounding box center [786, 197] width 524 height 395
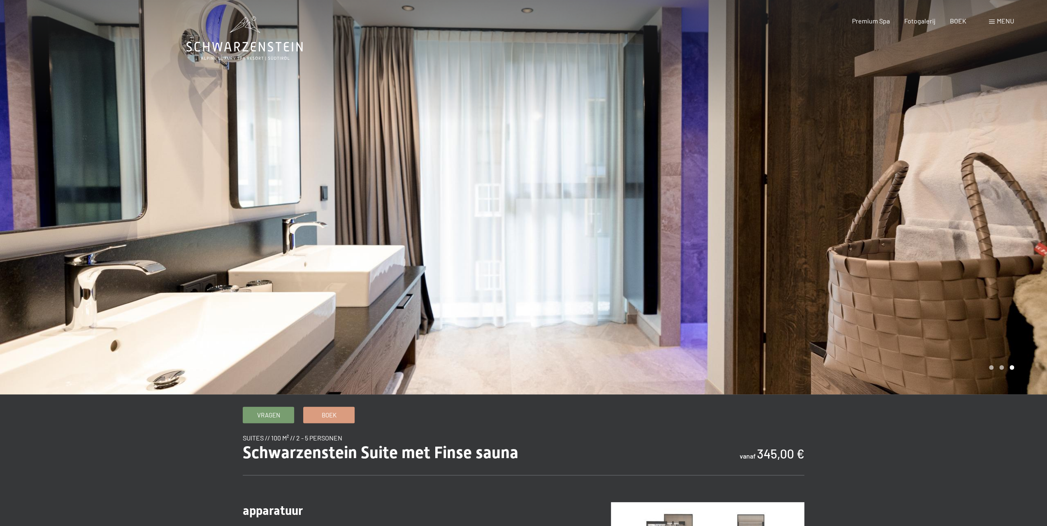
click at [976, 262] on div at bounding box center [786, 197] width 524 height 395
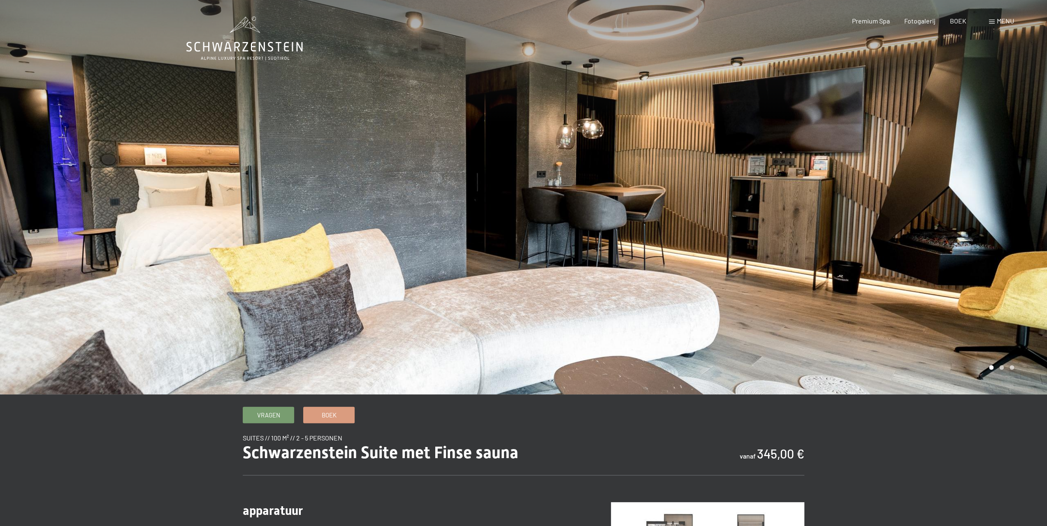
click at [976, 262] on div at bounding box center [786, 197] width 524 height 395
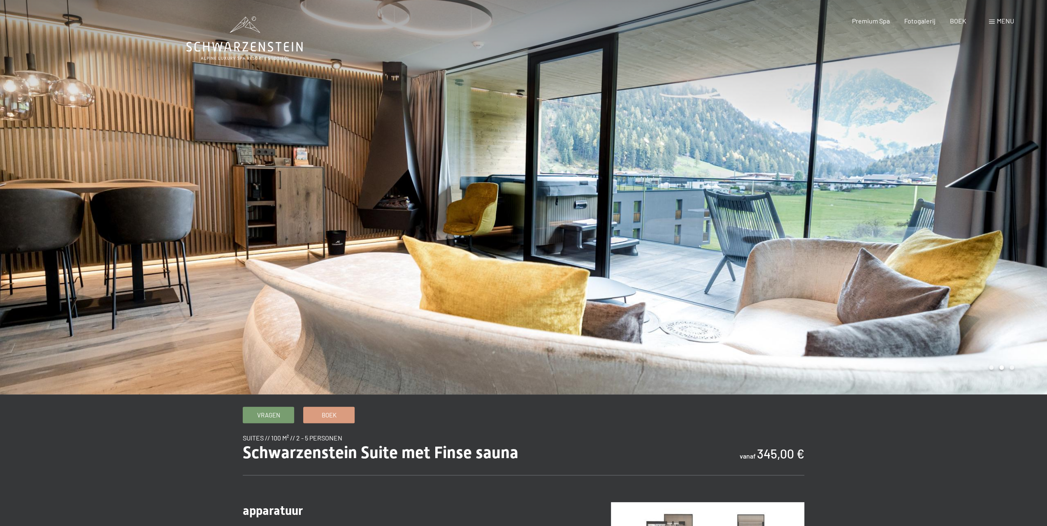
click at [976, 262] on div at bounding box center [786, 197] width 524 height 395
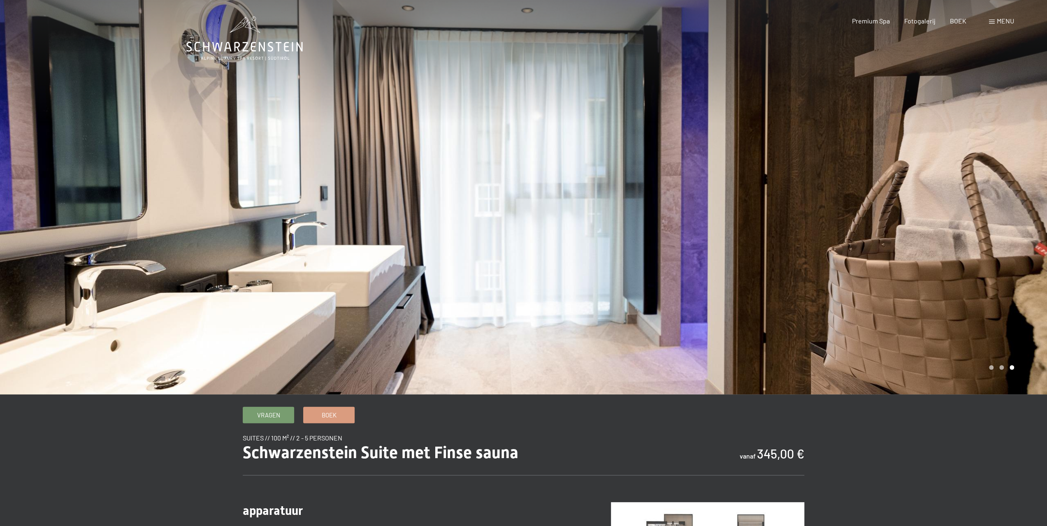
click at [976, 262] on div at bounding box center [786, 197] width 524 height 395
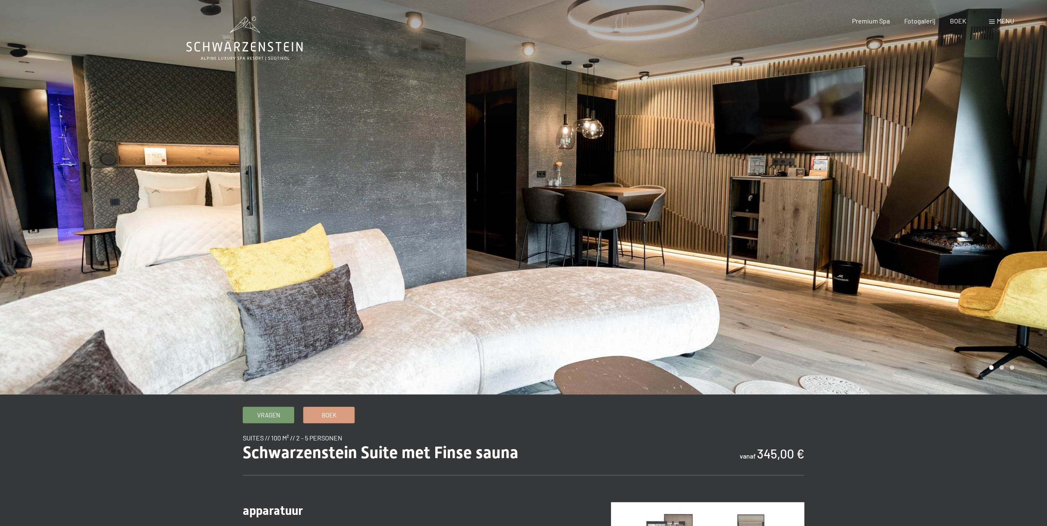
click at [976, 262] on div at bounding box center [786, 197] width 524 height 395
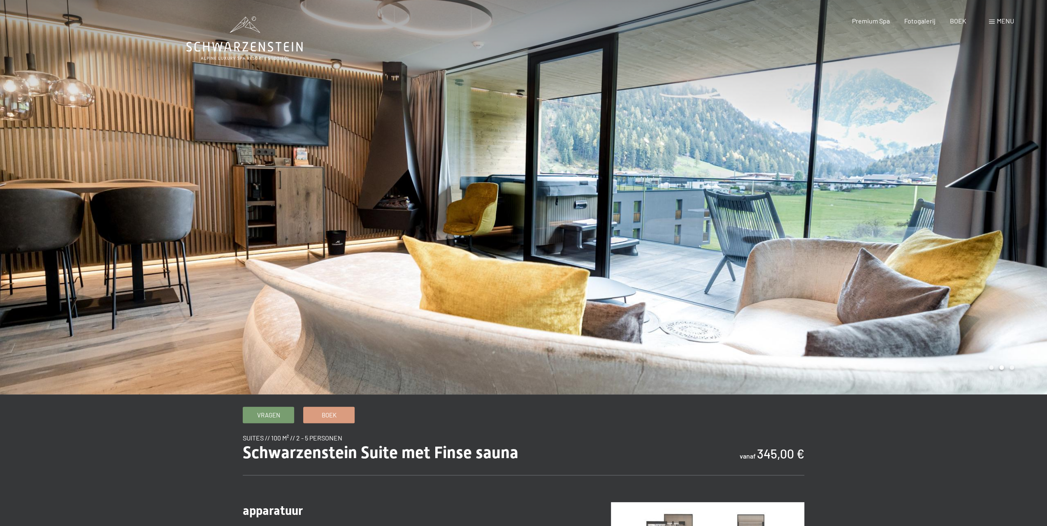
click at [98, 248] on div at bounding box center [262, 197] width 524 height 395
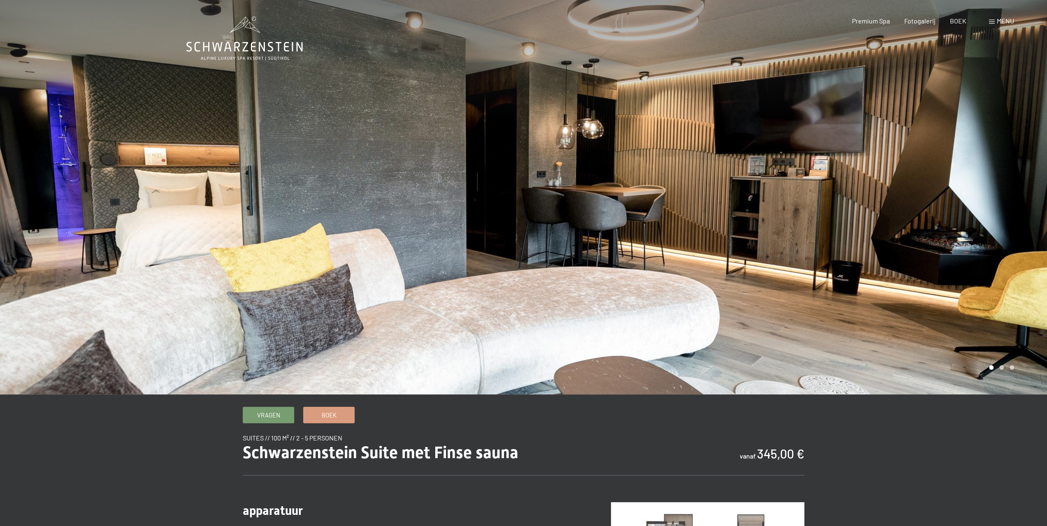
click at [121, 239] on div at bounding box center [262, 197] width 524 height 395
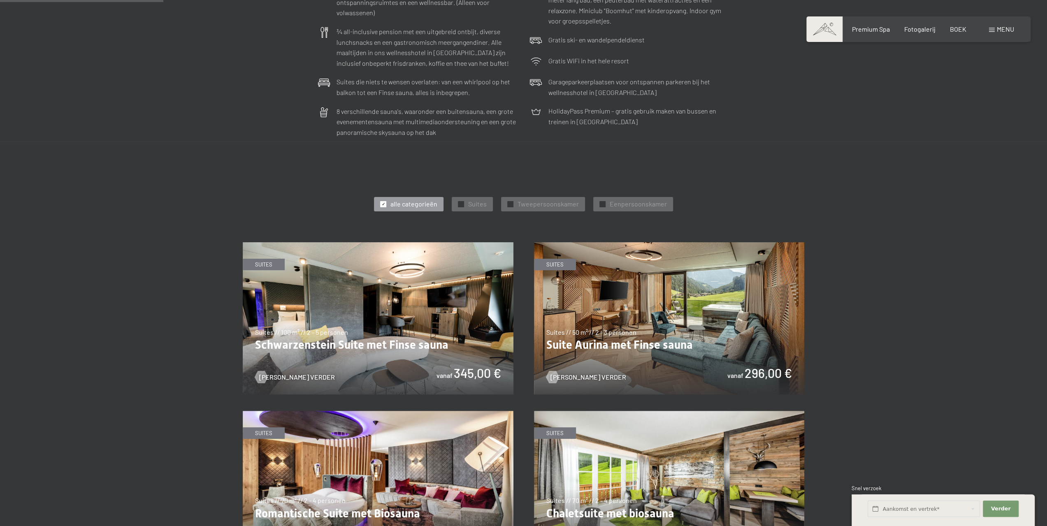
scroll to position [411, 0]
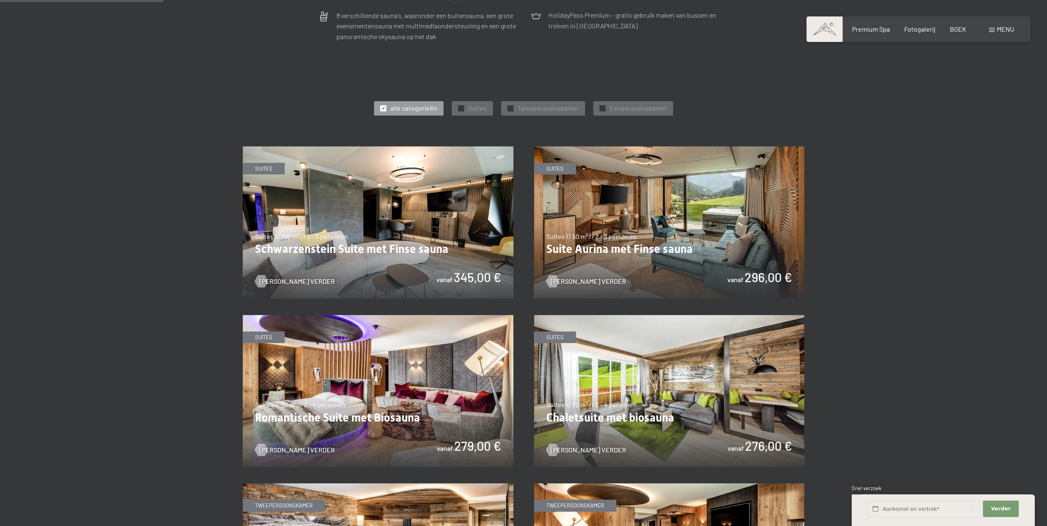
click at [646, 240] on img at bounding box center [669, 222] width 271 height 152
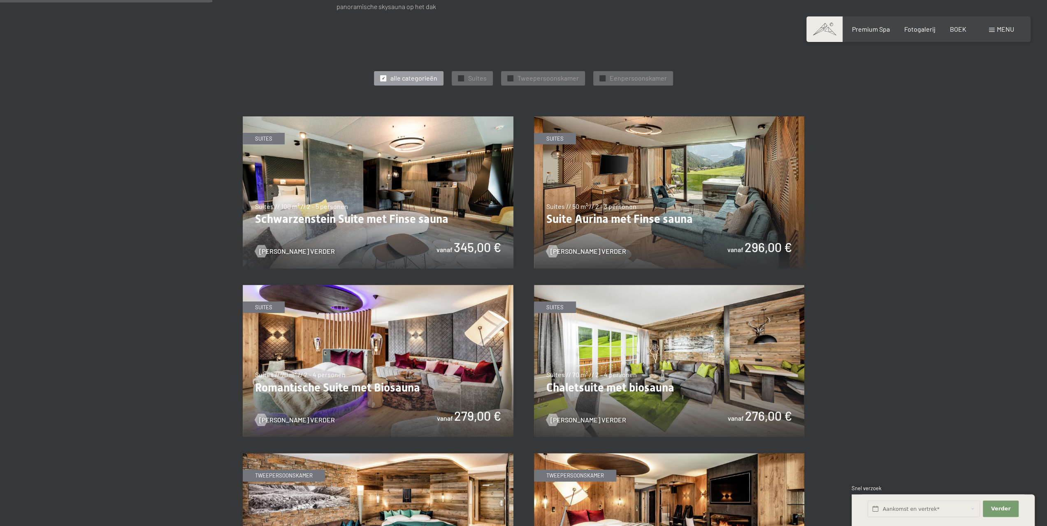
scroll to position [535, 0]
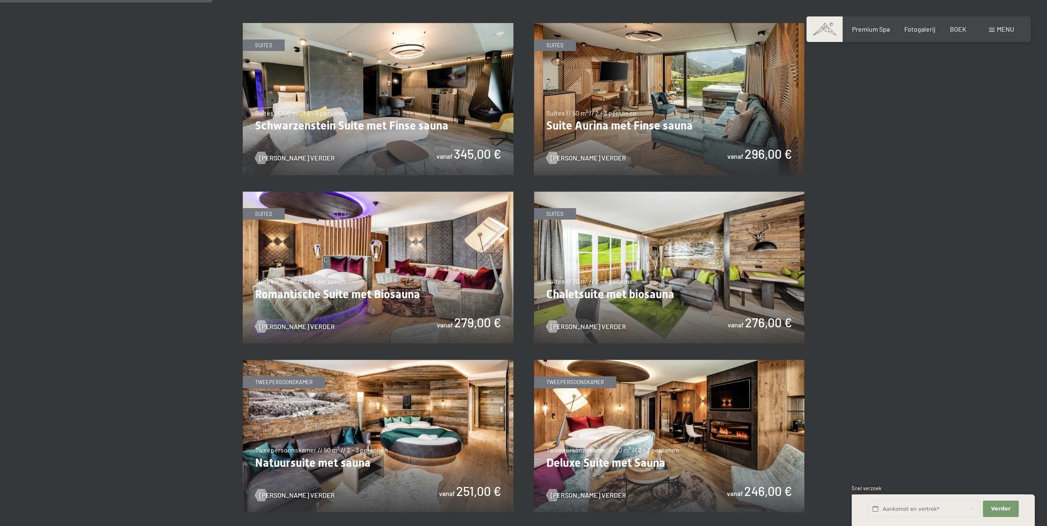
click at [636, 294] on img at bounding box center [669, 268] width 271 height 152
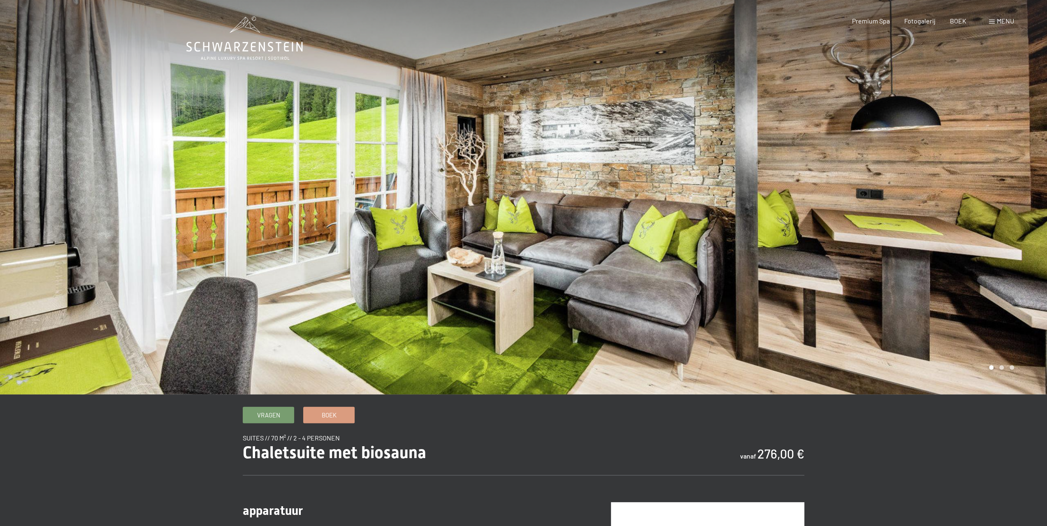
click at [1009, 230] on div at bounding box center [786, 197] width 524 height 395
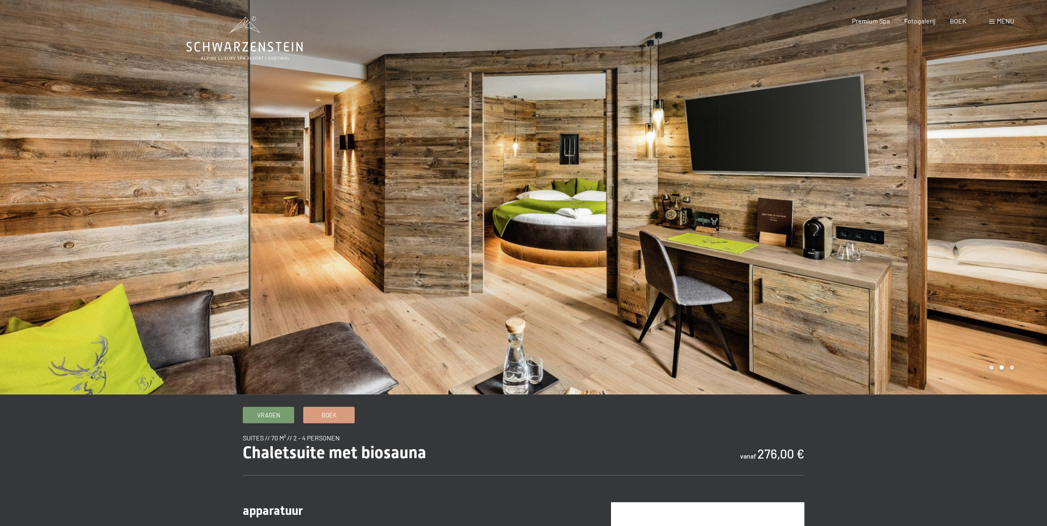
click at [1009, 230] on div at bounding box center [786, 197] width 524 height 395
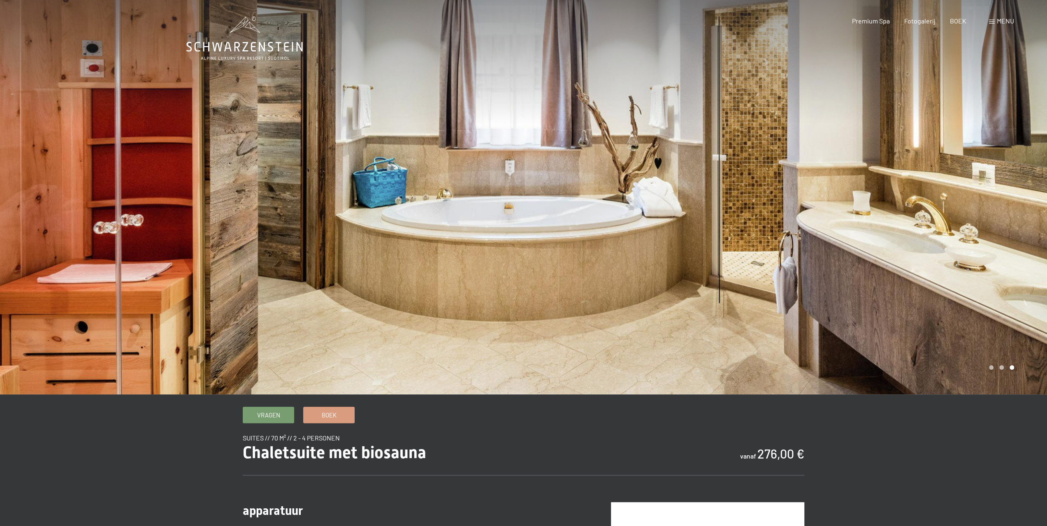
click at [0, 253] on div at bounding box center [262, 197] width 524 height 395
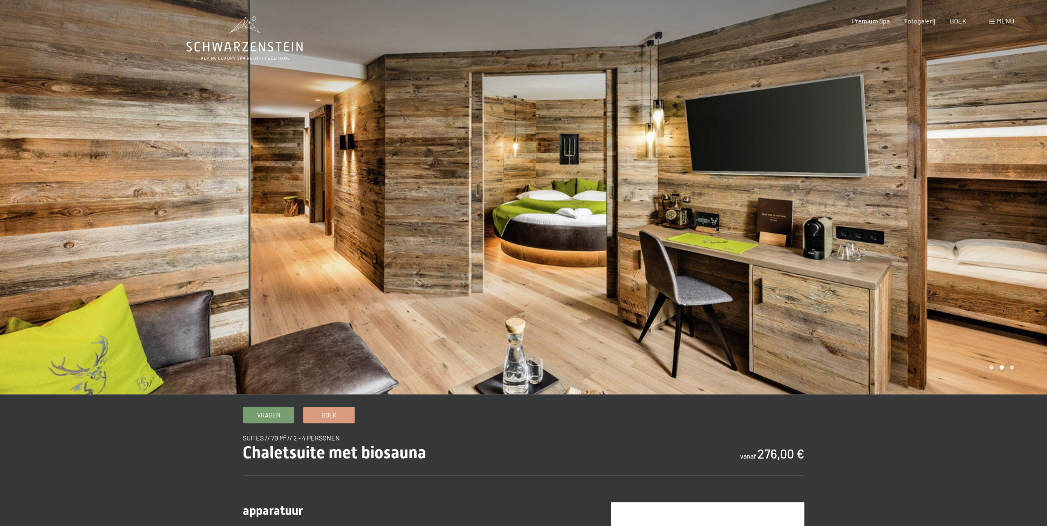
click at [145, 226] on div at bounding box center [262, 197] width 524 height 395
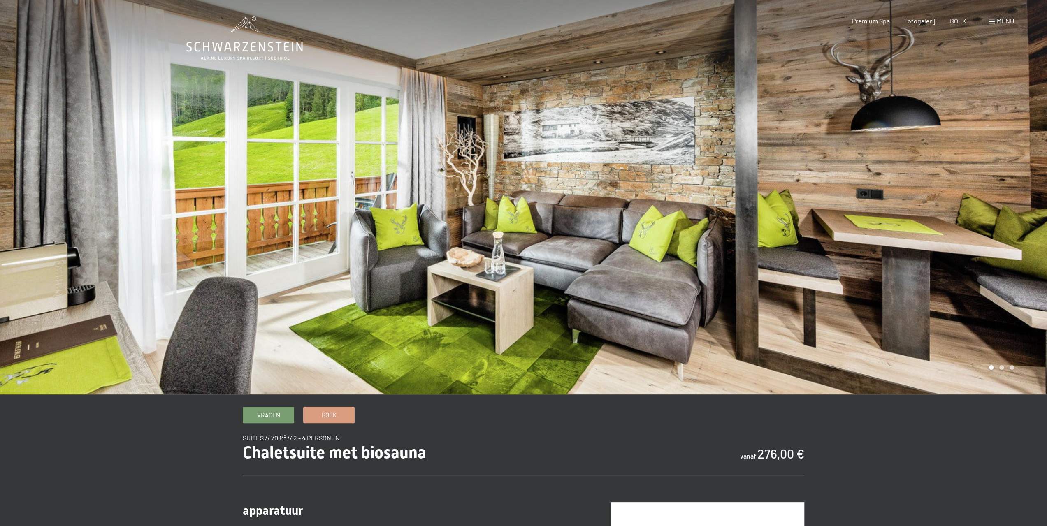
click at [999, 23] on font "menu" at bounding box center [1005, 21] width 17 height 8
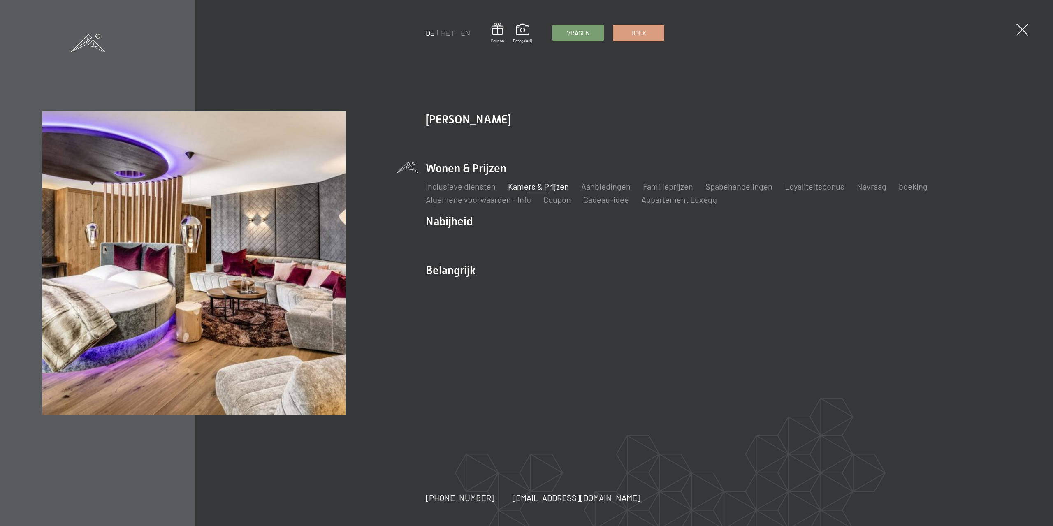
click at [555, 186] on font "Kamers & Prijzen" at bounding box center [538, 186] width 61 height 10
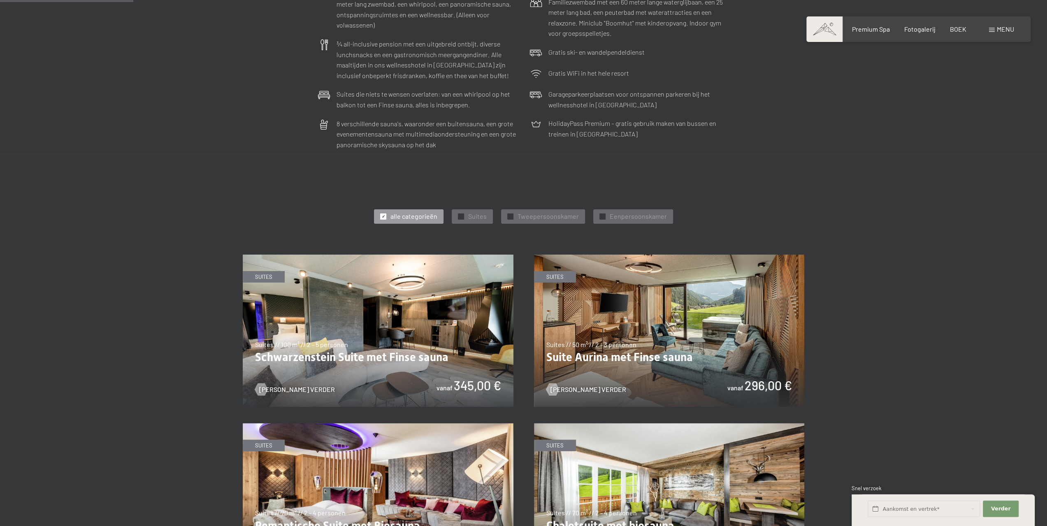
scroll to position [370, 0]
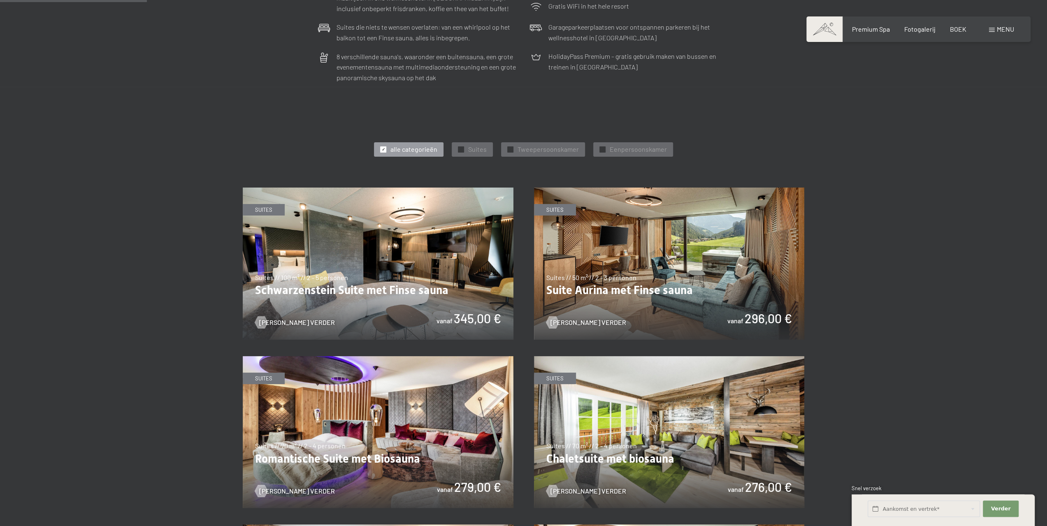
click at [613, 287] on img at bounding box center [669, 264] width 271 height 152
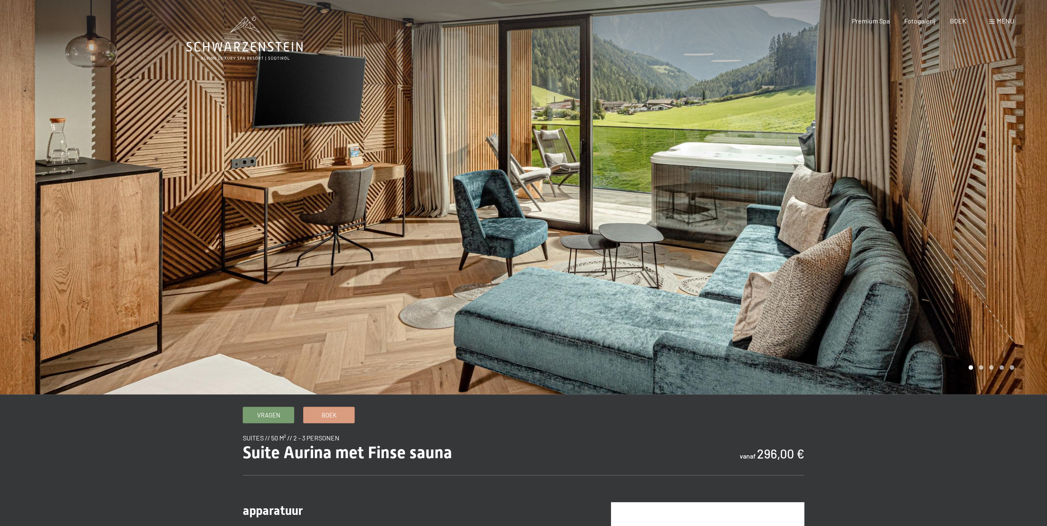
click at [796, 284] on div at bounding box center [786, 197] width 524 height 395
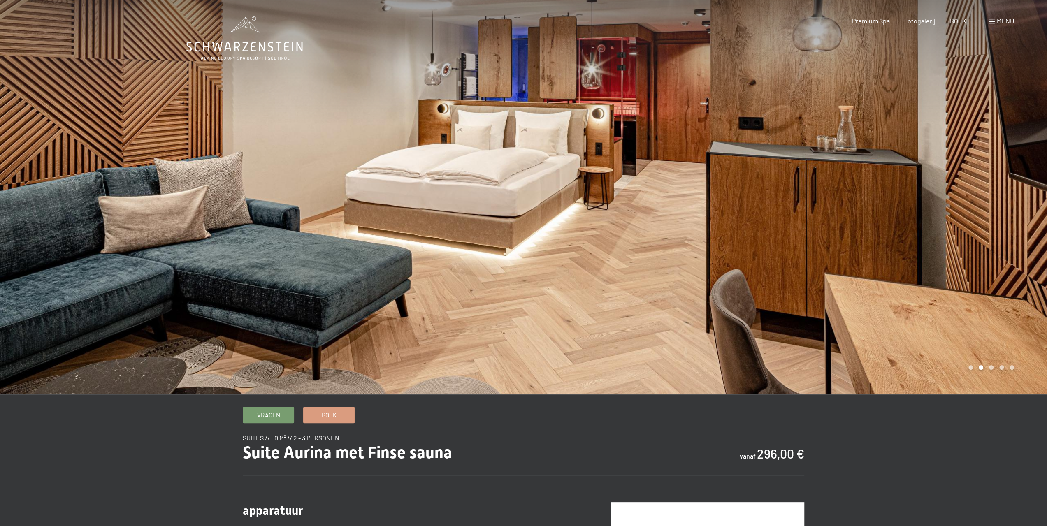
click at [723, 210] on div at bounding box center [786, 197] width 524 height 395
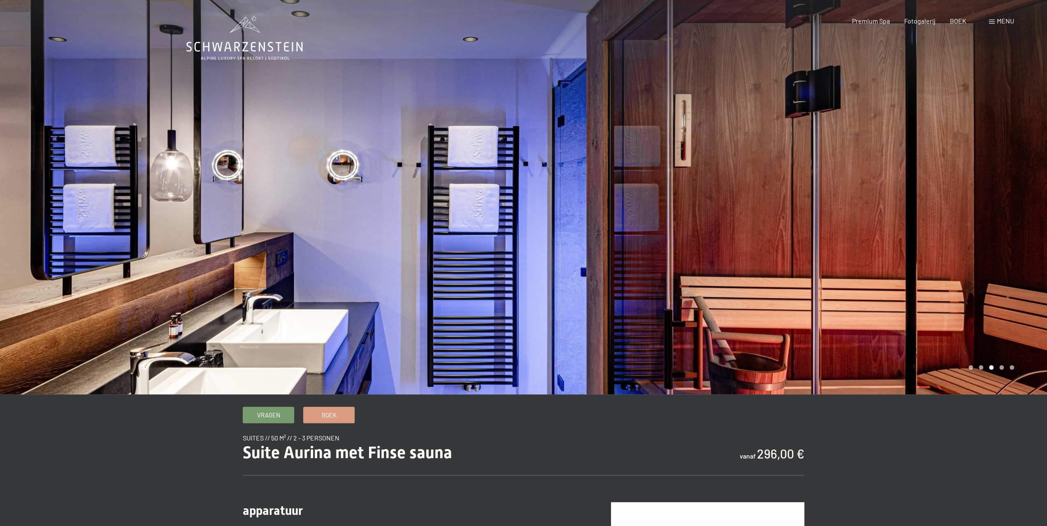
click at [740, 210] on div at bounding box center [786, 197] width 524 height 395
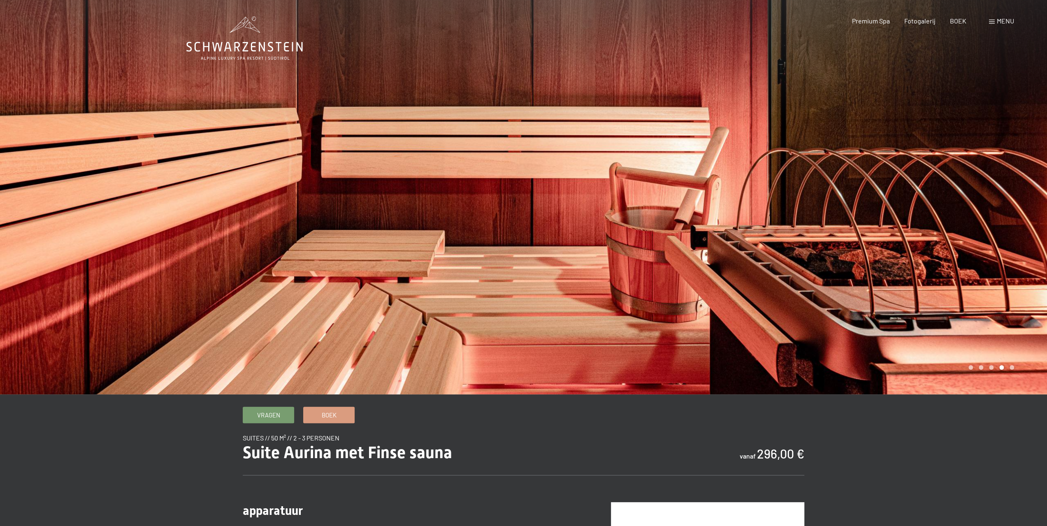
click at [740, 210] on div at bounding box center [786, 197] width 524 height 395
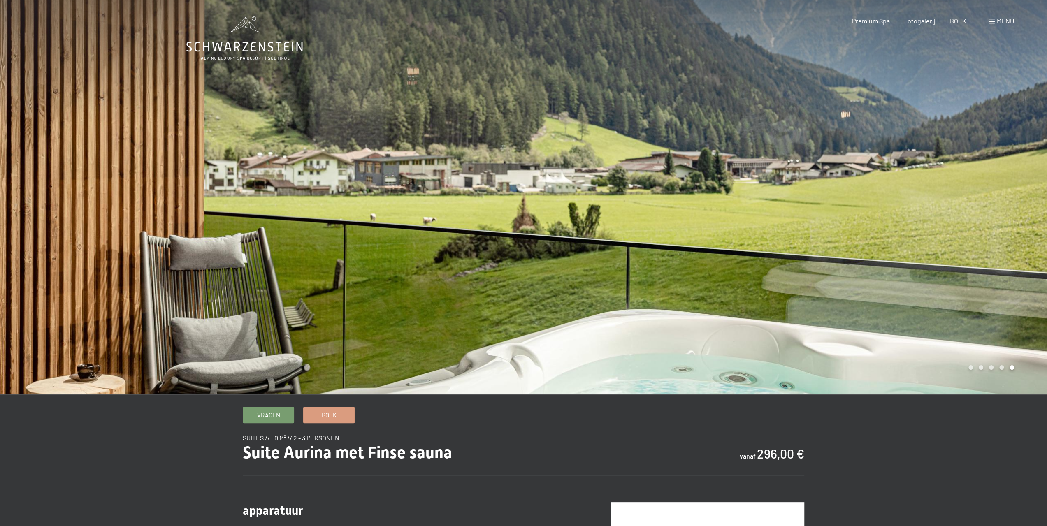
click at [959, 175] on div at bounding box center [786, 197] width 524 height 395
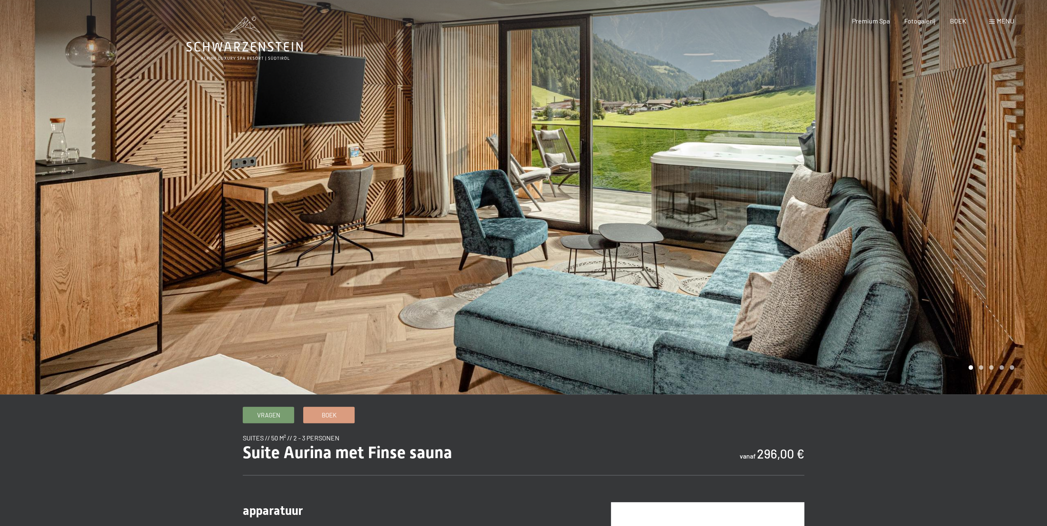
click at [824, 83] on div at bounding box center [786, 197] width 524 height 395
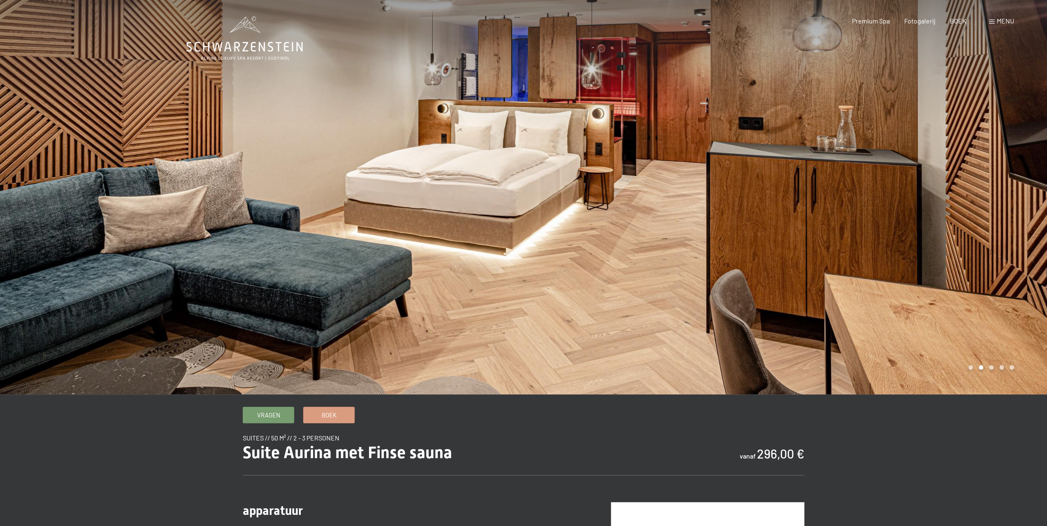
click at [213, 190] on div at bounding box center [262, 197] width 524 height 395
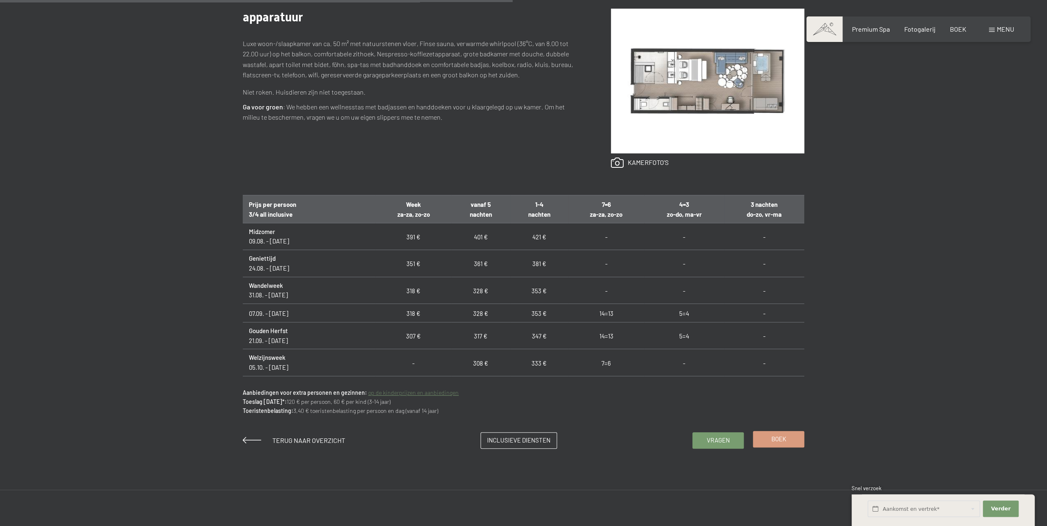
click at [789, 440] on link "Boek" at bounding box center [778, 440] width 51 height 16
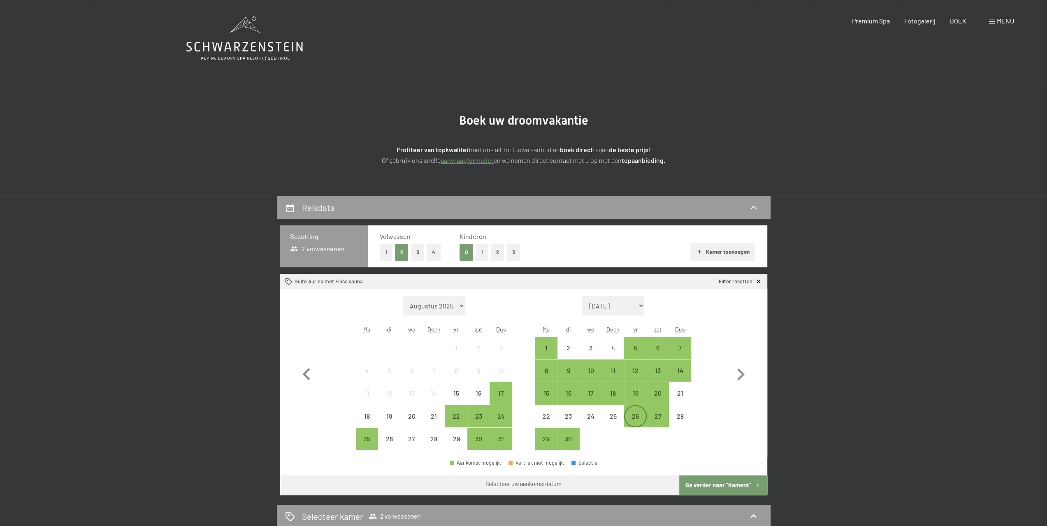
click at [643, 412] on div "26" at bounding box center [635, 416] width 21 height 21
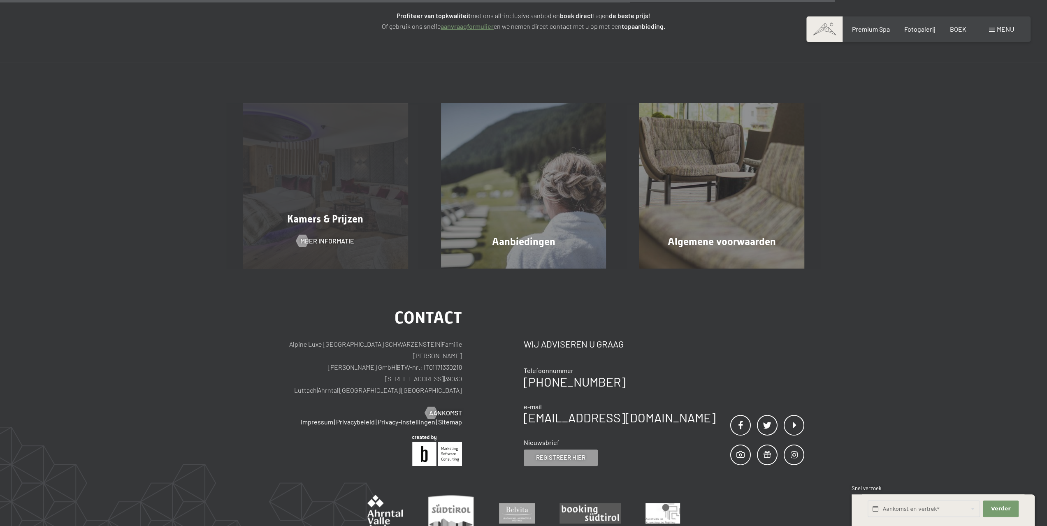
scroll to position [206, 0]
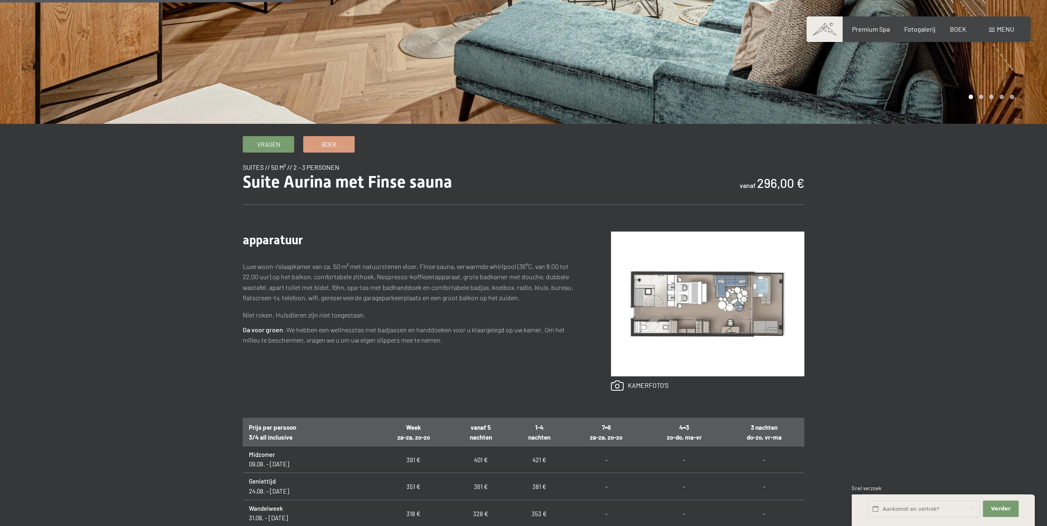
scroll to position [288, 0]
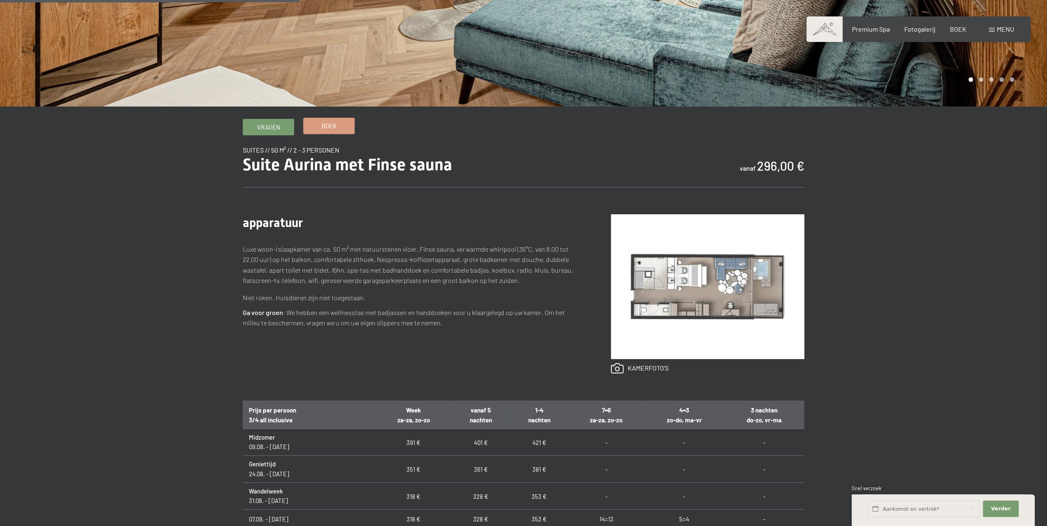
click at [327, 130] on span "Boek" at bounding box center [329, 126] width 15 height 9
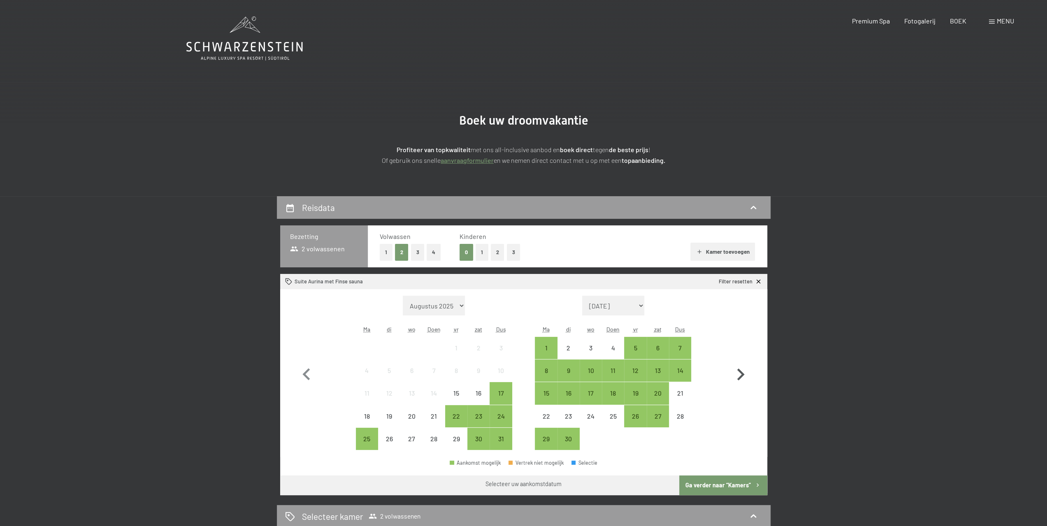
click at [737, 375] on icon "button" at bounding box center [741, 375] width 24 height 24
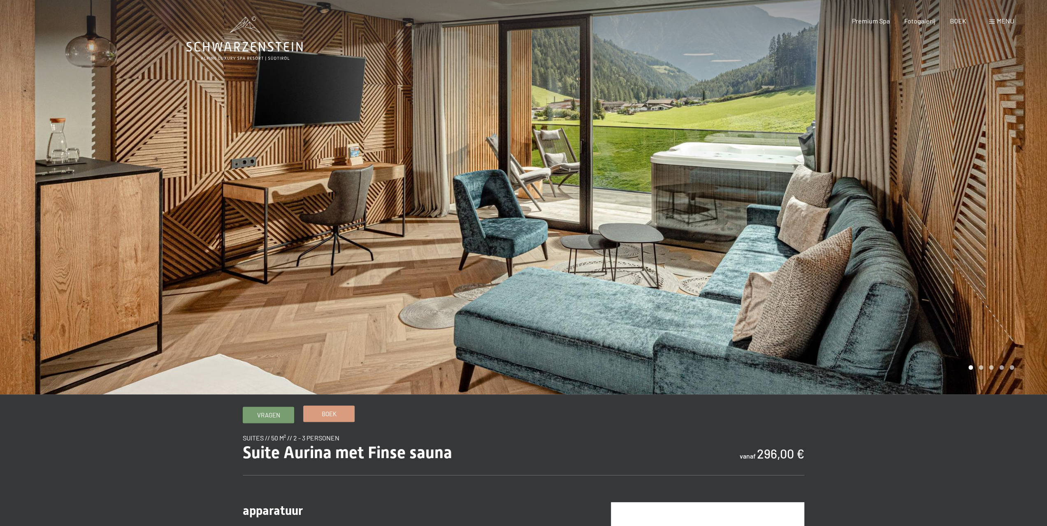
click at [310, 417] on link "Boek" at bounding box center [329, 414] width 51 height 16
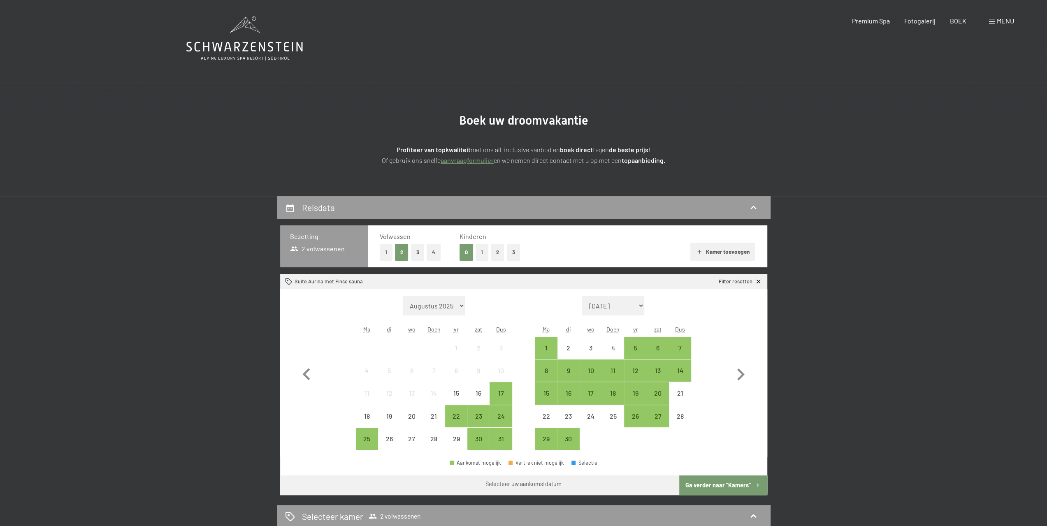
click at [623, 306] on select "[DATE] [DATE] [DATE] [DATE] [DATE] [DATE] [DATE] [DATE] [DATE] [DATE] [DATE] [D…" at bounding box center [613, 306] width 63 height 20
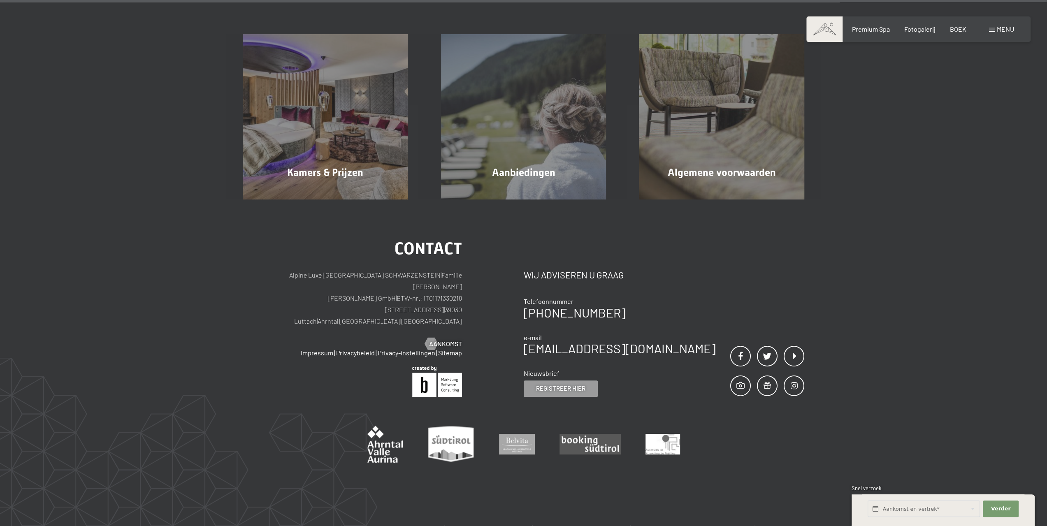
scroll to position [258, 0]
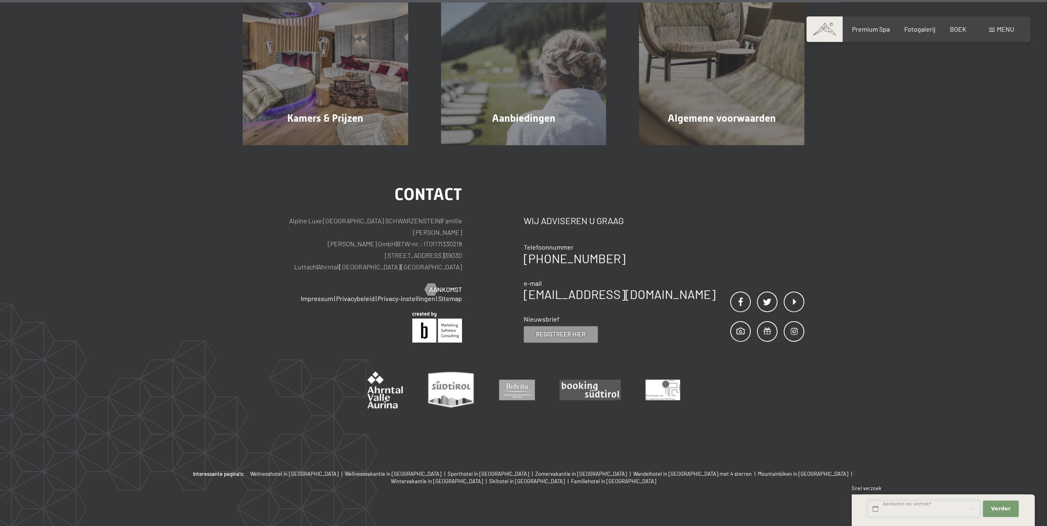
click at [927, 504] on input "text" at bounding box center [924, 509] width 112 height 17
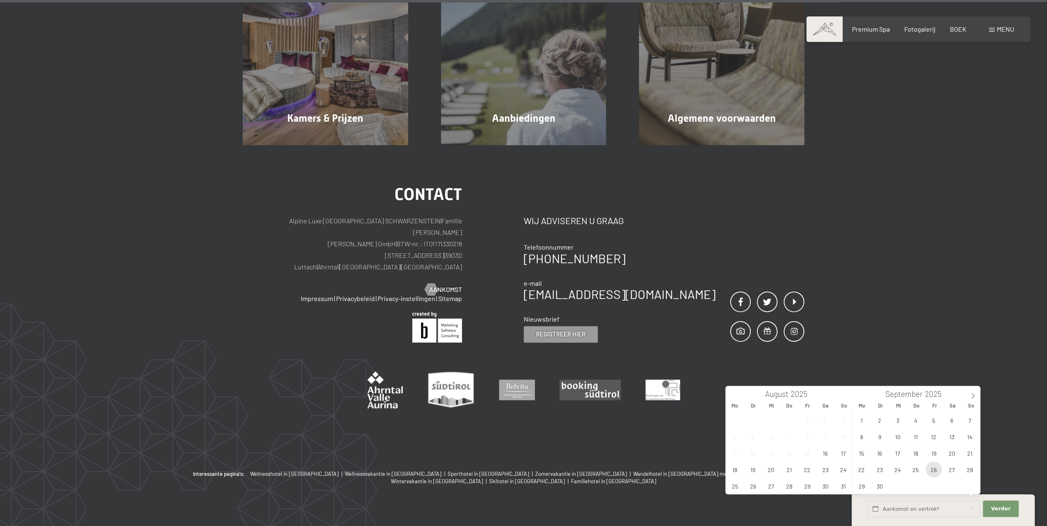
click at [935, 466] on span "26" at bounding box center [934, 470] width 16 height 16
click at [875, 483] on span "30" at bounding box center [880, 486] width 16 height 16
type input "Fr. 26.09.2025 - Di. 30.09.2025"
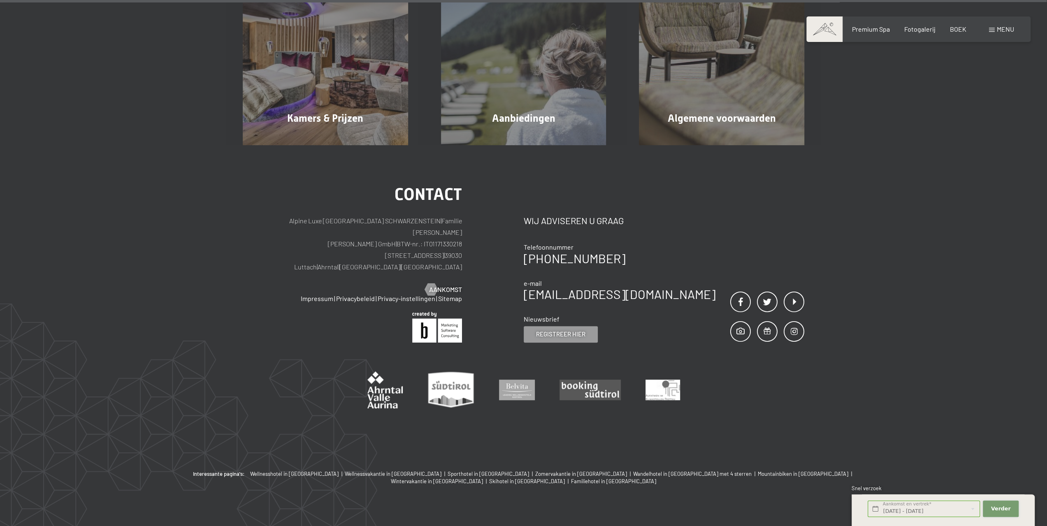
click at [1009, 507] on font "Verder" at bounding box center [1001, 509] width 20 height 6
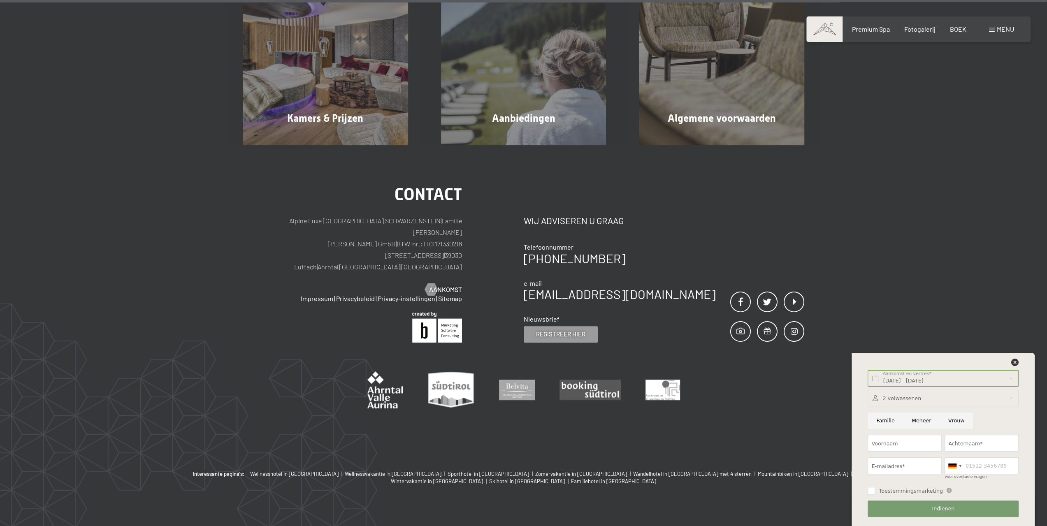
click at [951, 292] on div "contact Alpine Luxe SPA Resort SCHWARZENSTEIN | Familie Zimmerhofer Otmar Zimme…" at bounding box center [523, 307] width 1047 height 325
click at [916, 514] on button "Indienen" at bounding box center [943, 509] width 151 height 17
click at [790, 400] on div "contact Alpine Luxe SPA Resort SCHWARZENSTEIN | Familie Zimmerhofer Otmar Zimme…" at bounding box center [523, 307] width 1047 height 325
click at [1016, 360] on icon at bounding box center [1014, 362] width 7 height 7
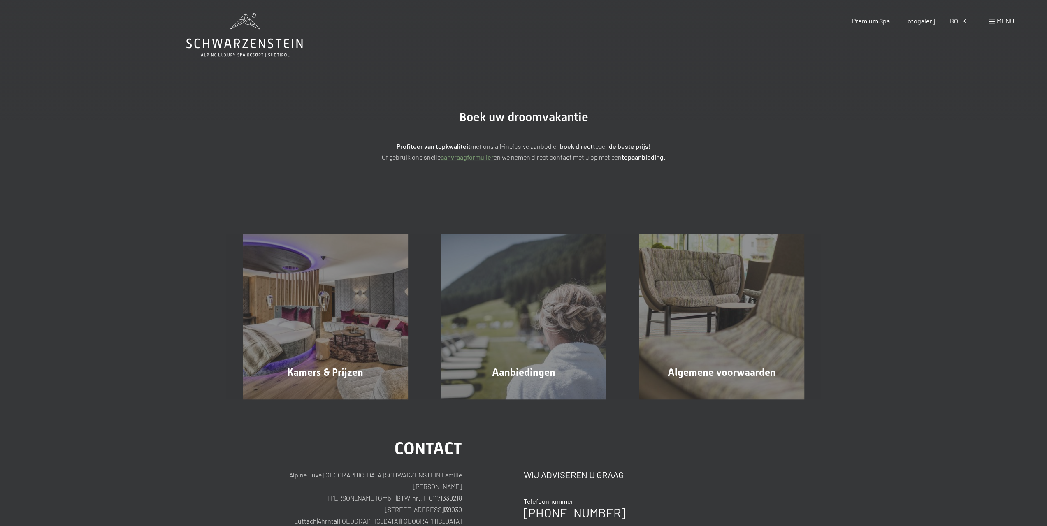
scroll to position [0, 0]
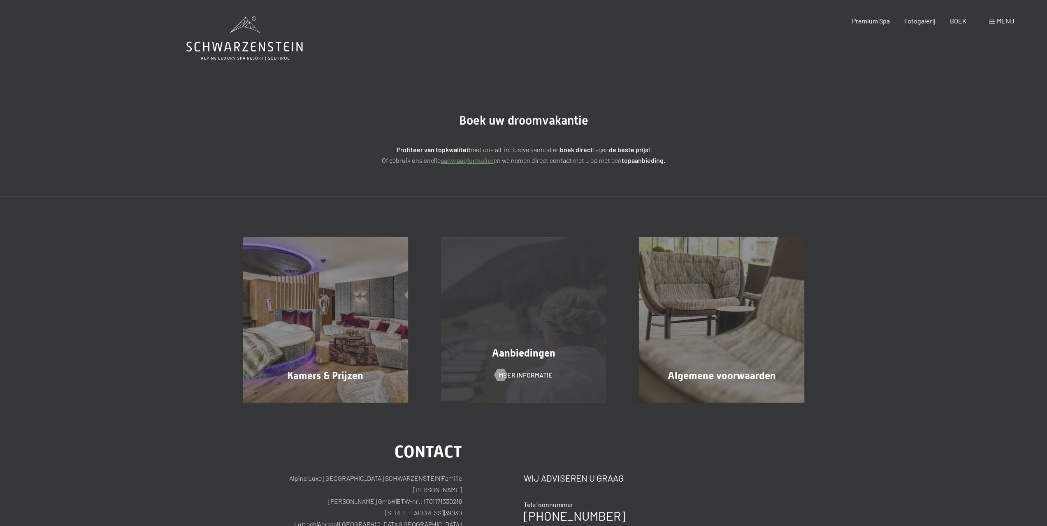
click at [465, 305] on div "Aanbiedingen Meer informatie" at bounding box center [524, 319] width 198 height 165
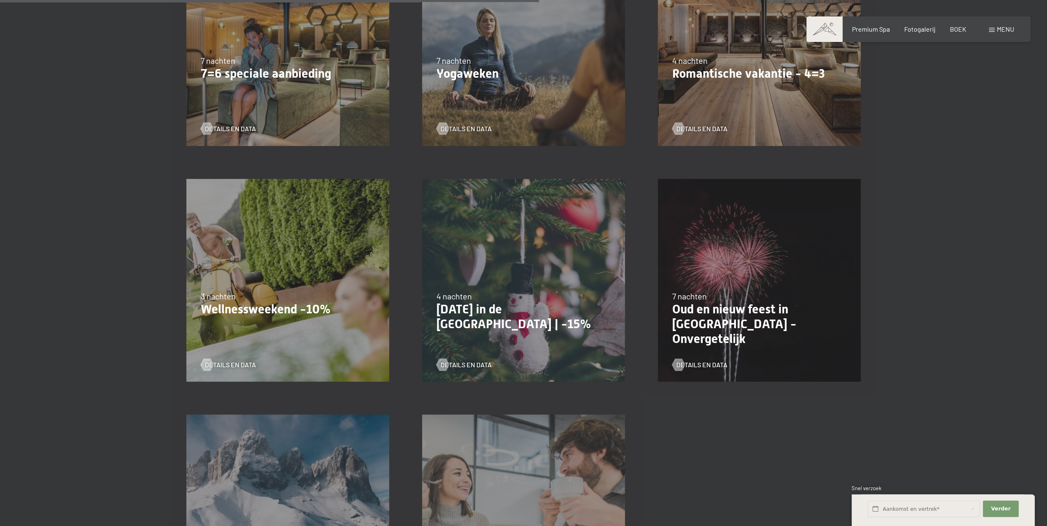
scroll to position [823, 0]
